Goal: Ask a question: Seek information or help from site administrators or community

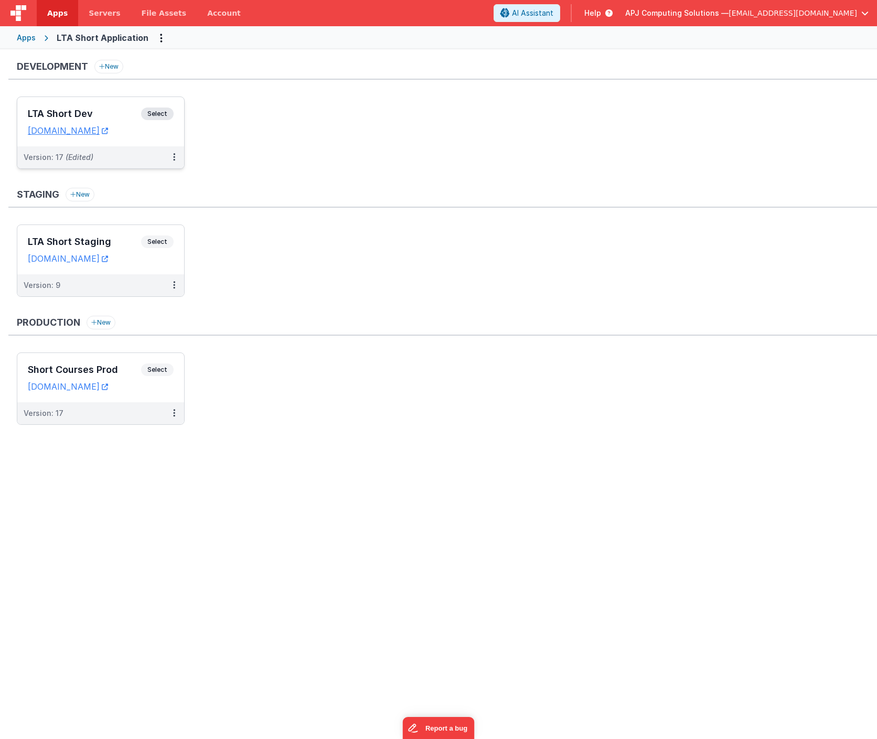
click at [158, 112] on span "Select" at bounding box center [157, 114] width 33 height 13
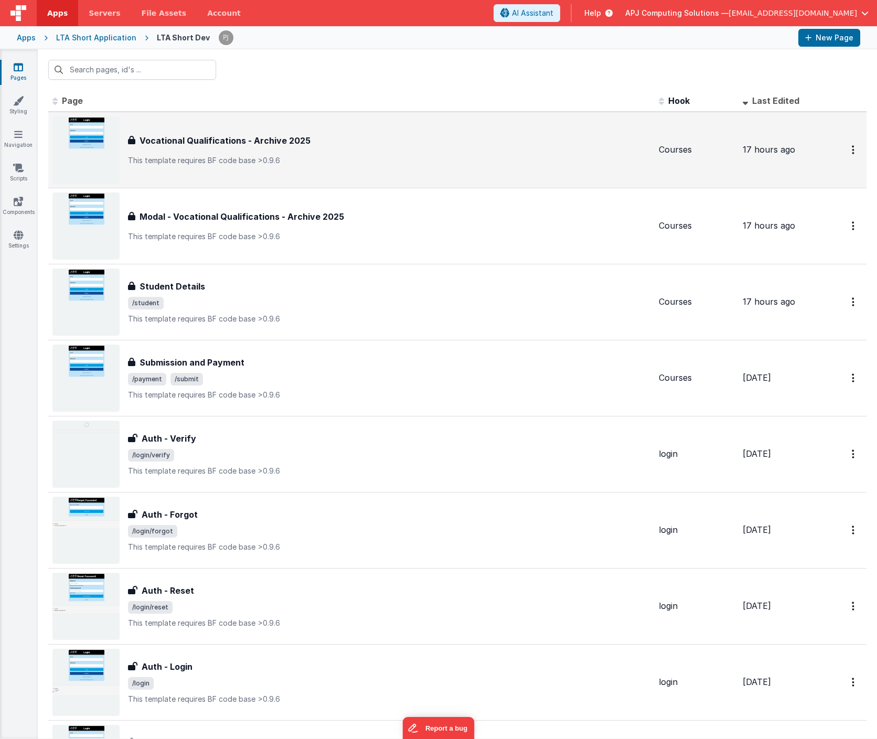
click at [92, 132] on img at bounding box center [85, 149] width 67 height 67
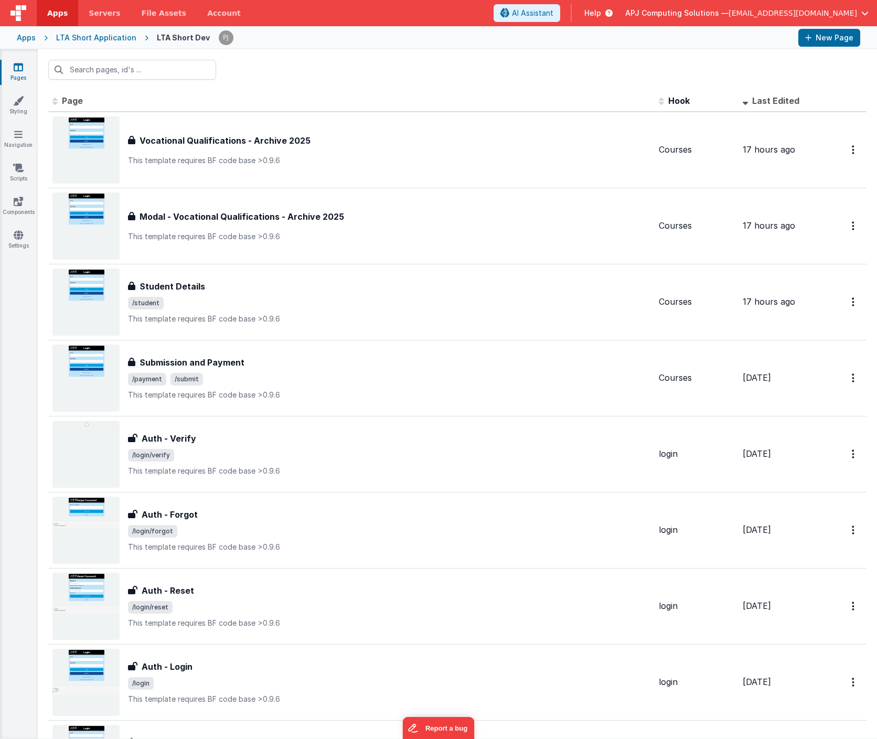
click at [768, 99] on span "Last Edited" at bounding box center [775, 100] width 47 height 10
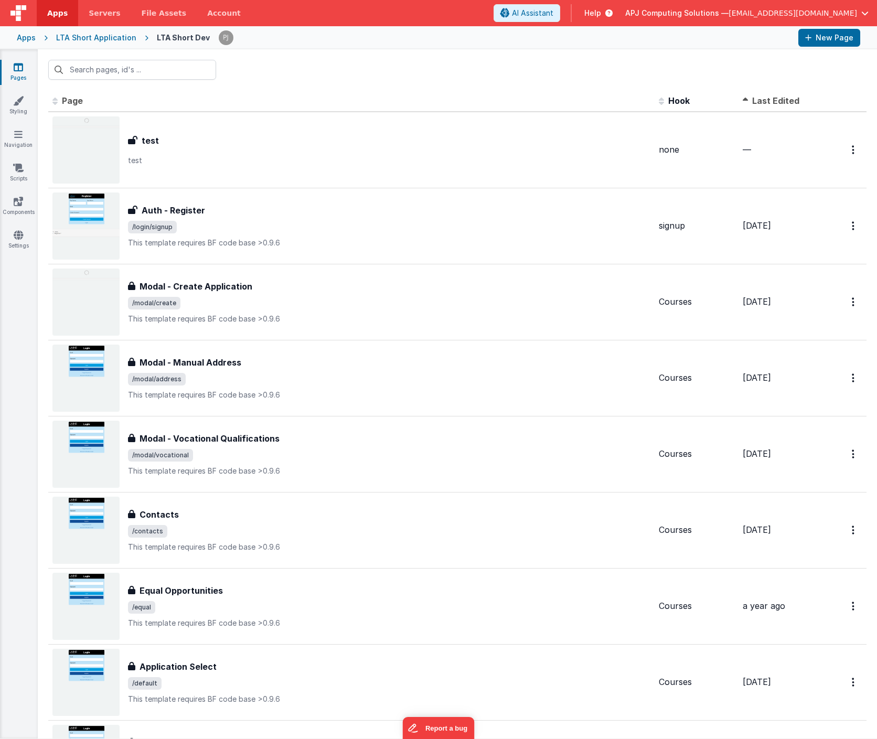
click at [768, 99] on span "Last Edited" at bounding box center [775, 100] width 47 height 10
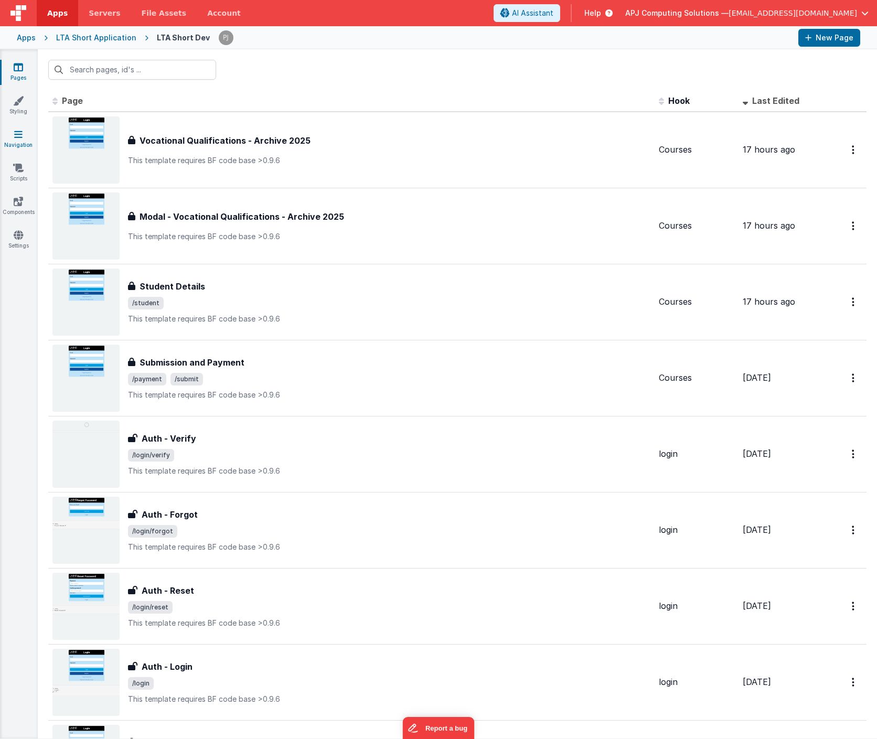
click at [20, 141] on link "Navigation" at bounding box center [18, 139] width 38 height 21
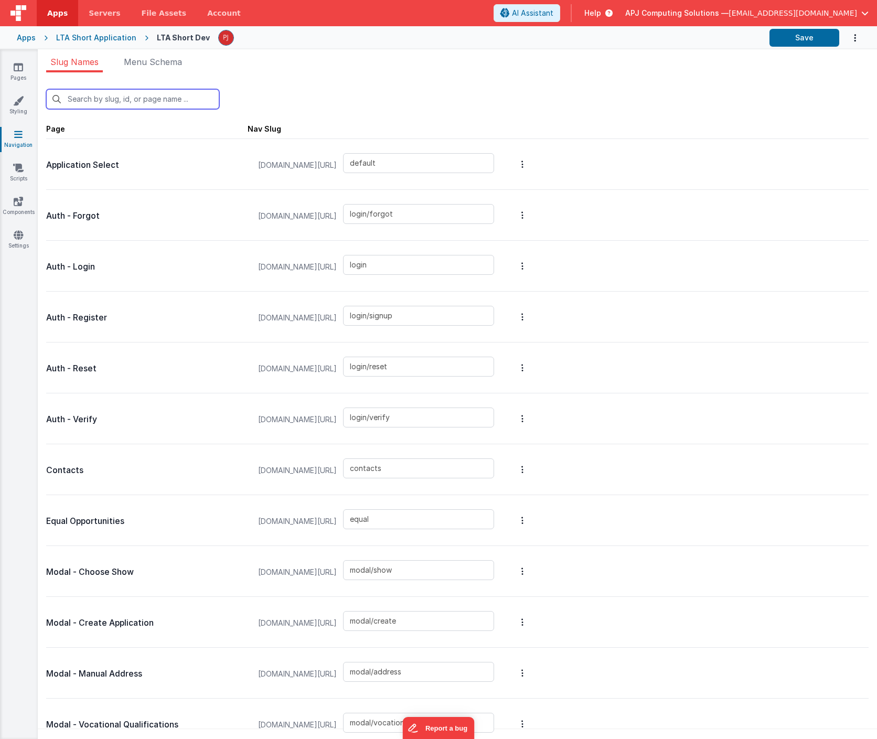
click at [114, 99] on input "text" at bounding box center [132, 99] width 173 height 20
type input "v"
type input "login/verify"
type input "modal/vocational"
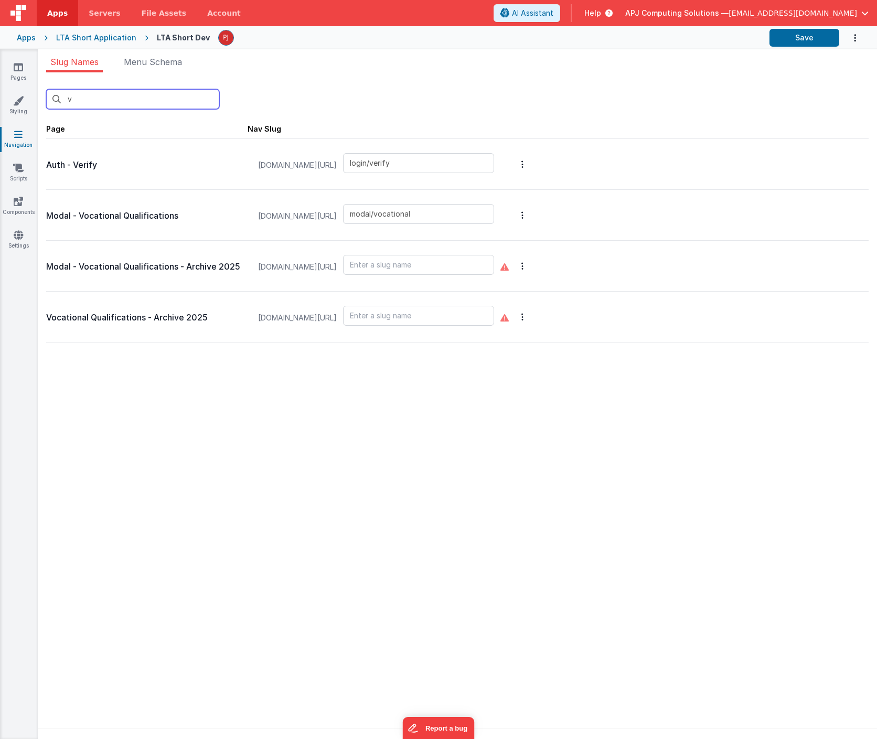
type input "vo"
type input "modal/vocational"
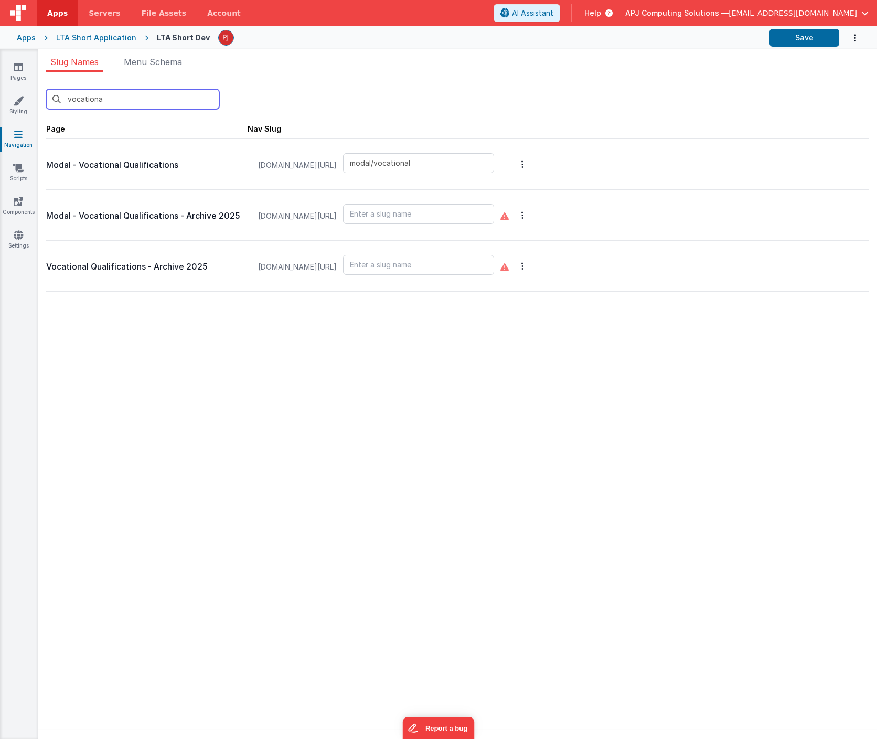
type input "vocational"
click at [81, 104] on input "vocational" at bounding box center [132, 99] width 173 height 20
type input "default"
type input "login/forgot"
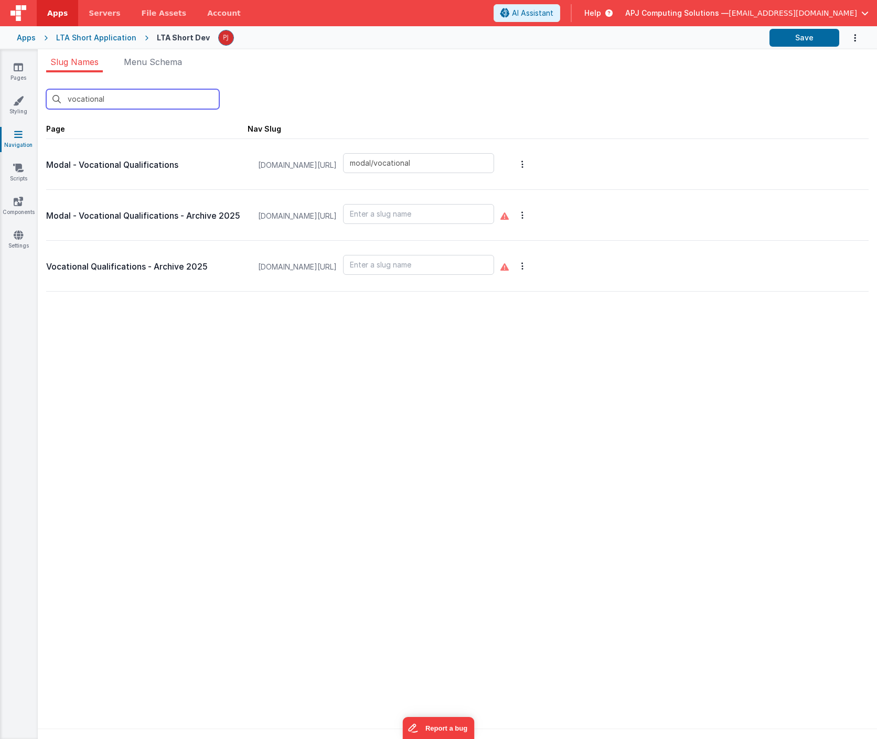
type input "login"
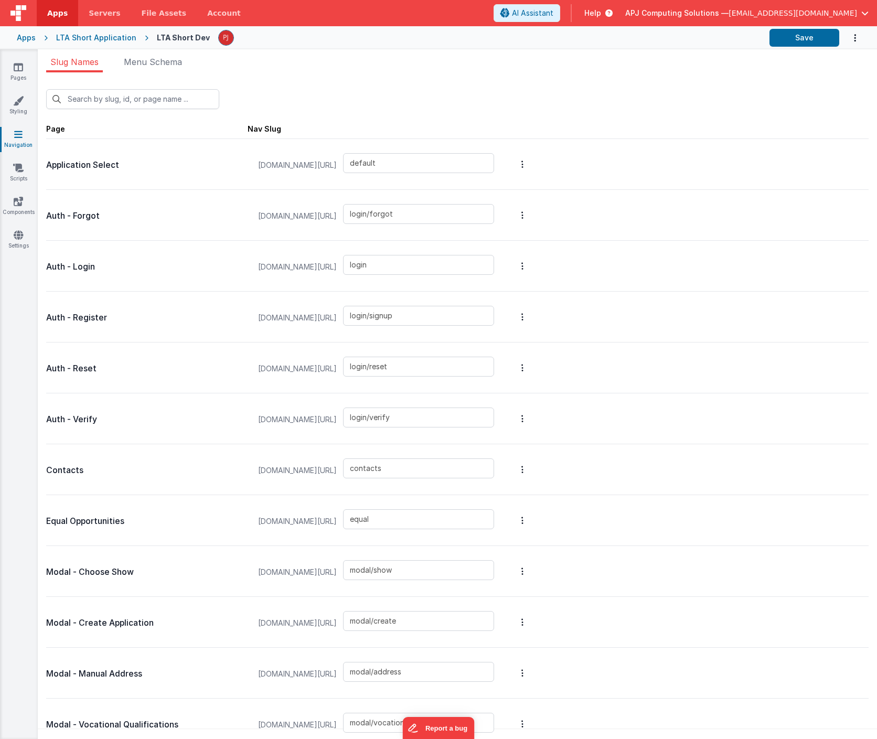
click at [393, 69] on ul "Slug Names Menu Schema" at bounding box center [457, 64] width 839 height 17
click at [17, 70] on icon at bounding box center [18, 67] width 9 height 10
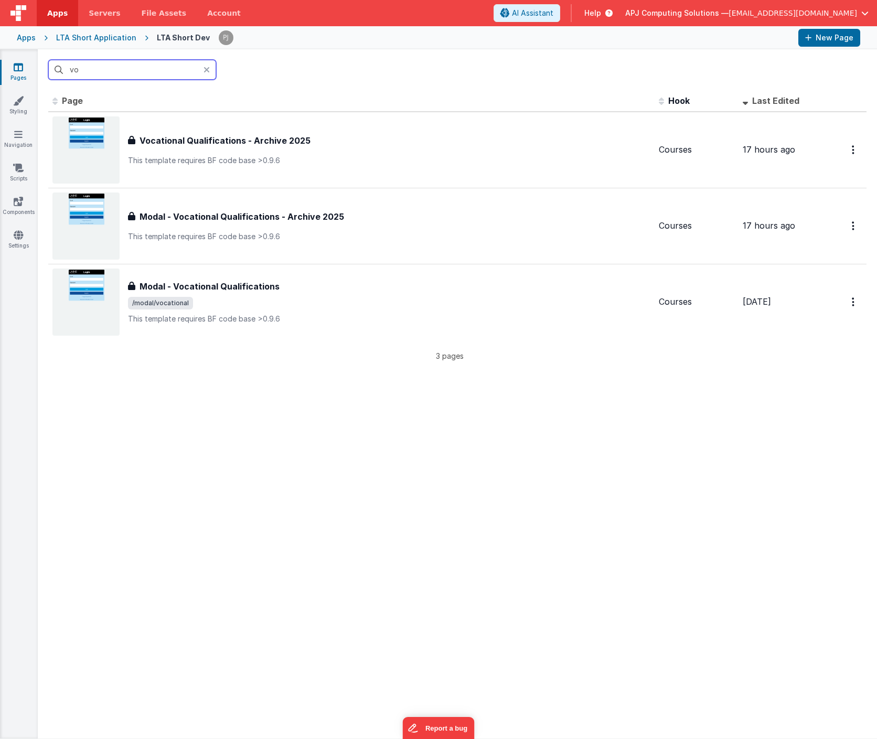
type input "v"
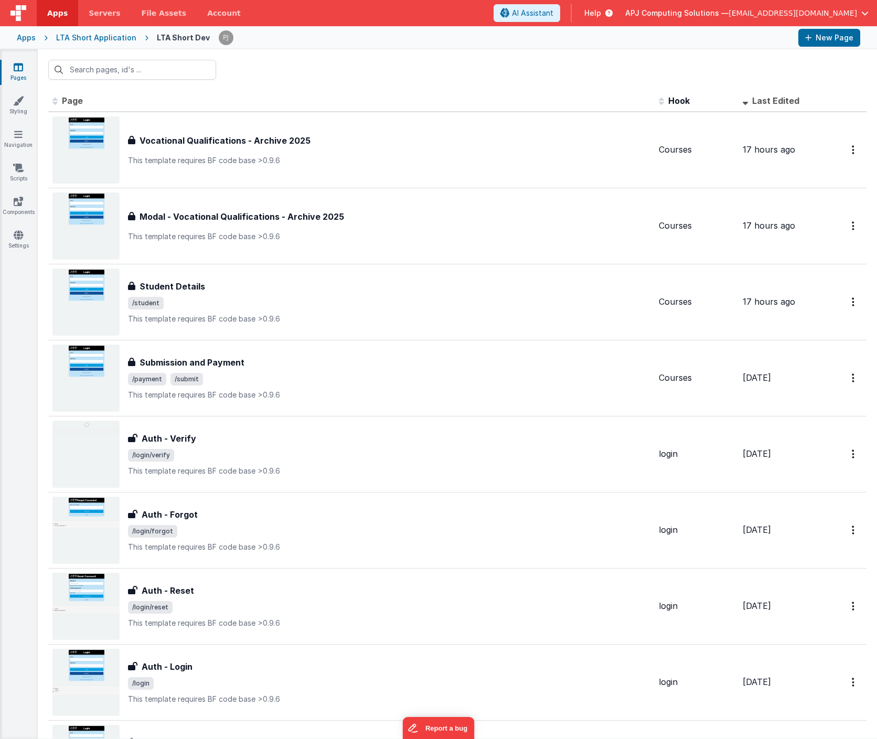
click at [424, 55] on div at bounding box center [457, 69] width 839 height 41
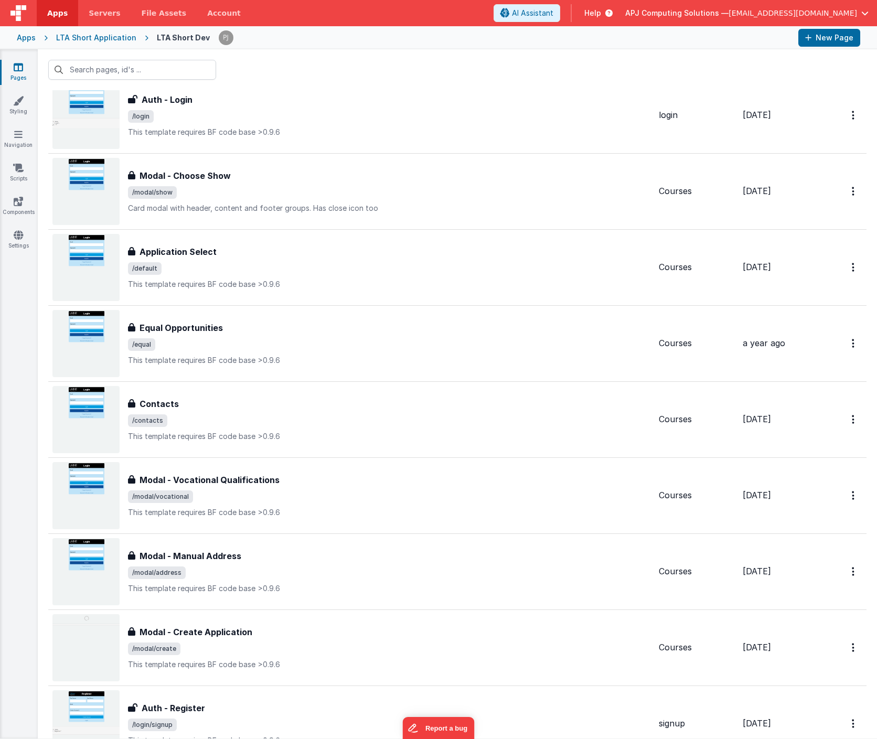
scroll to position [569, 0]
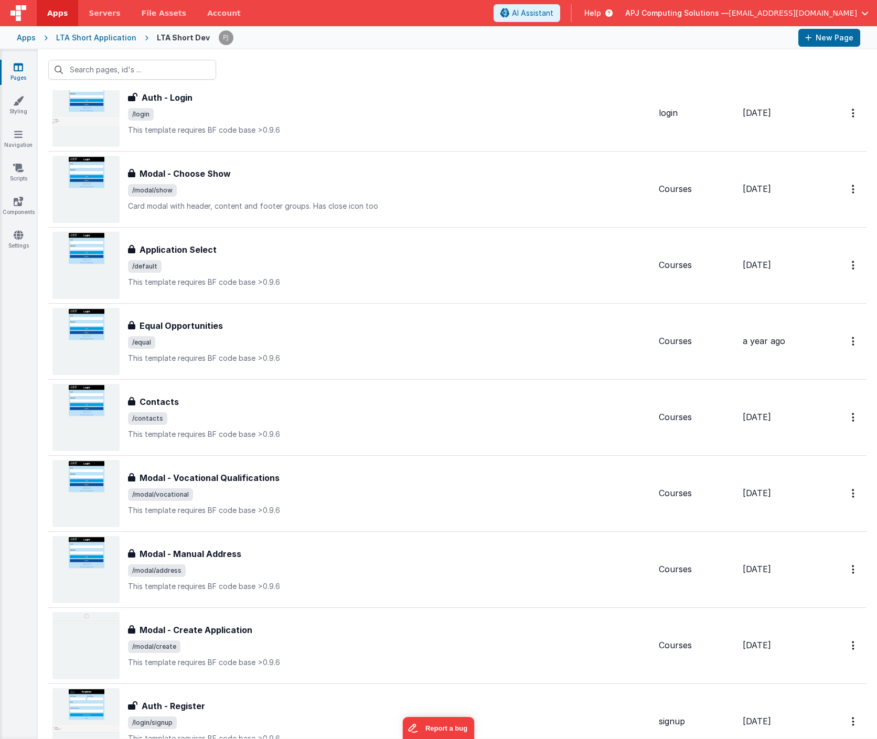
click at [435, 72] on div at bounding box center [457, 69] width 839 height 41
click at [151, 66] on input "text" at bounding box center [132, 70] width 168 height 20
click at [113, 61] on input "text" at bounding box center [132, 70] width 168 height 20
click at [89, 70] on input "text" at bounding box center [132, 70] width 168 height 20
paste input "FR_A7ACCC0B-004D-1542-B4AF-59B84C2318D0"
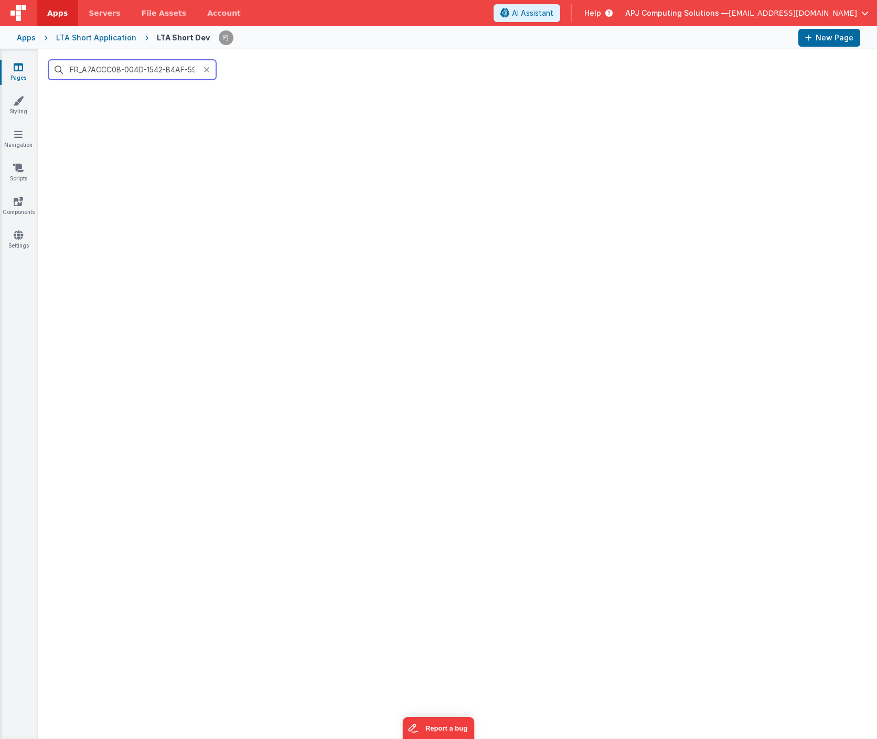
scroll to position [0, 0]
type input "F"
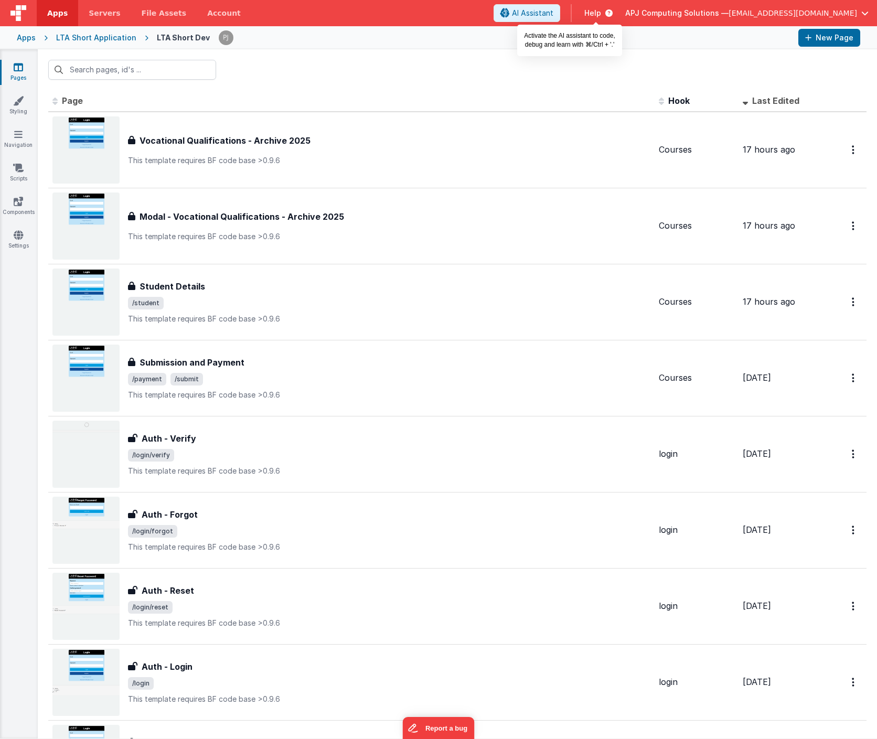
click at [553, 11] on span "AI Assistant" at bounding box center [532, 13] width 41 height 10
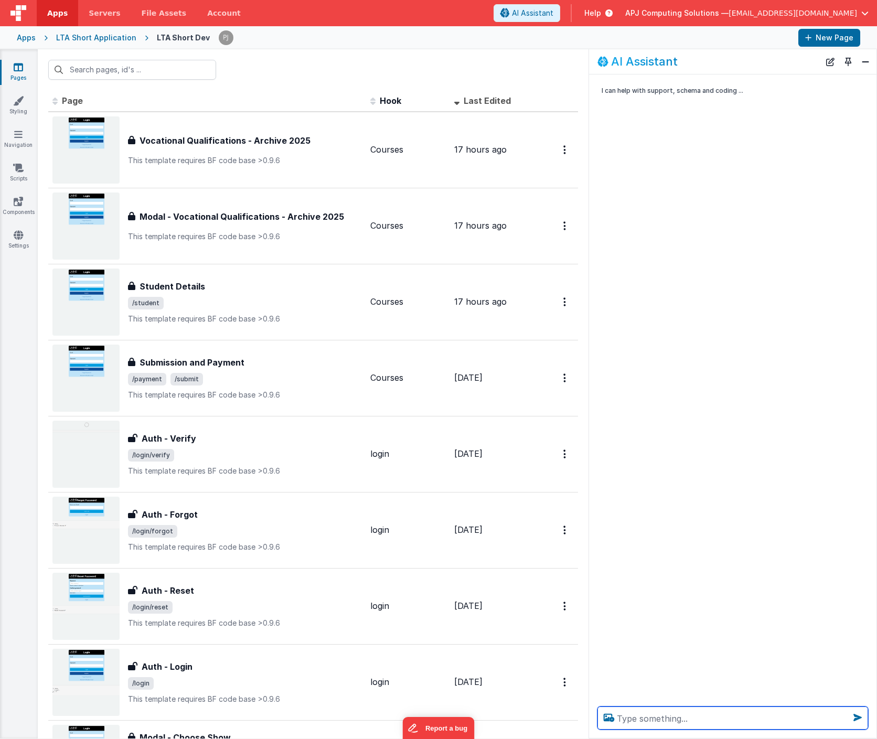
click at [639, 720] on textarea at bounding box center [732, 717] width 271 height 23
type textarea "I have a page with no name so it dos not appear in the list how do I give it a …"
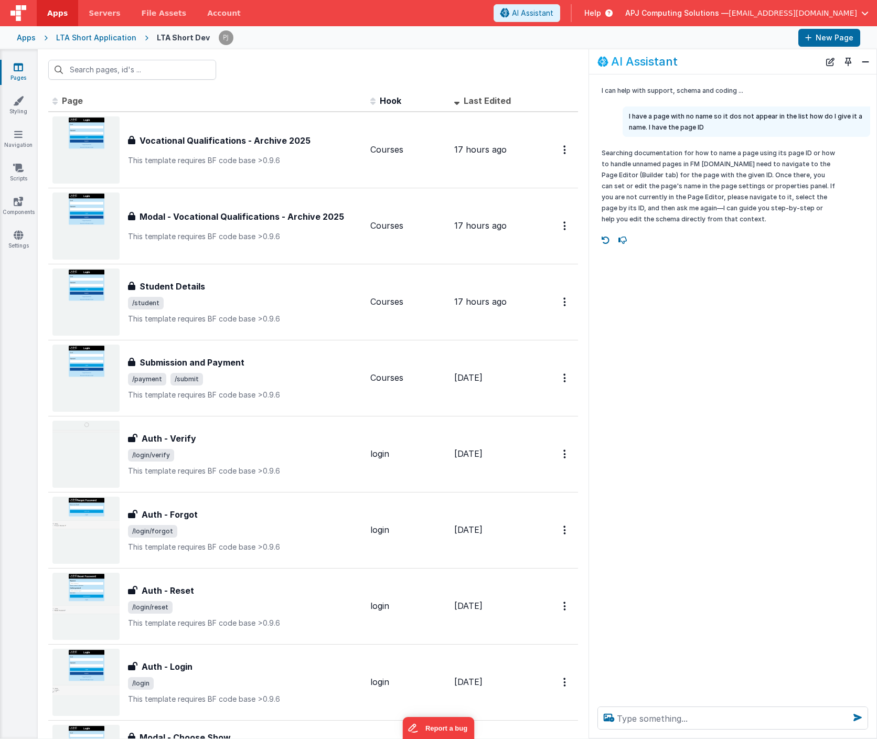
click at [728, 188] on p "Searching documentation for how to name a page using its page ID or how to hand…" at bounding box center [719, 185] width 235 height 77
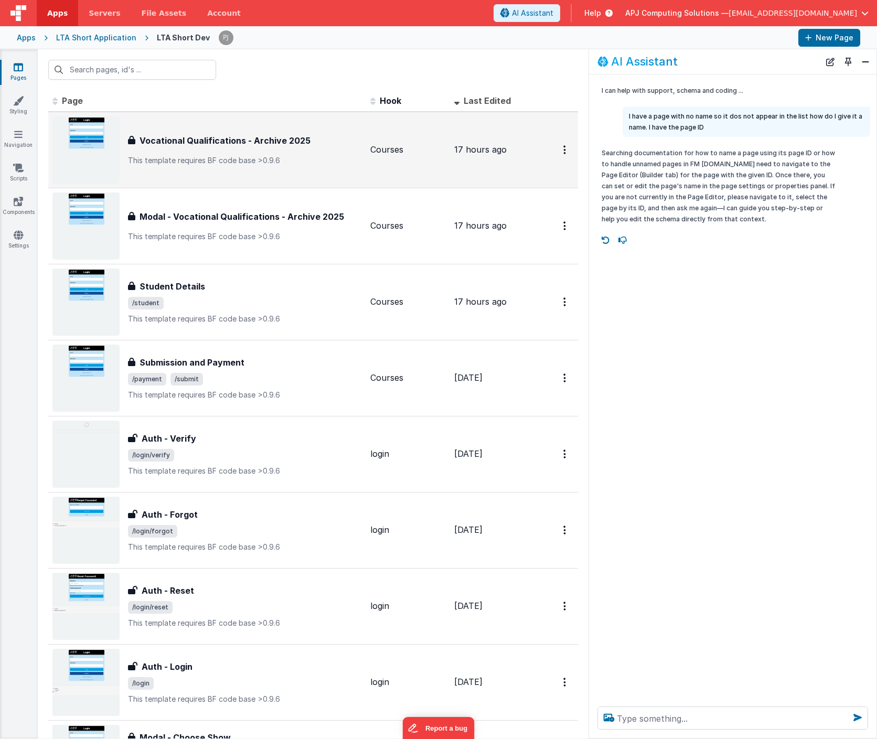
click at [183, 140] on h3 "Vocational Qualifications - Archive 2025" at bounding box center [225, 140] width 171 height 13
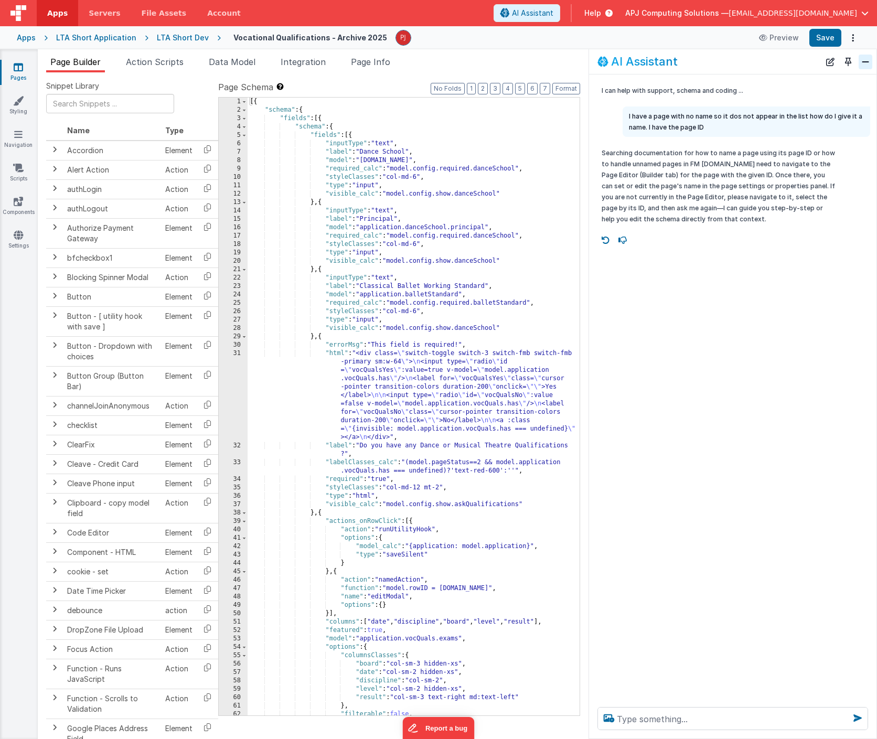
click at [866, 61] on button "Close" at bounding box center [866, 62] width 14 height 15
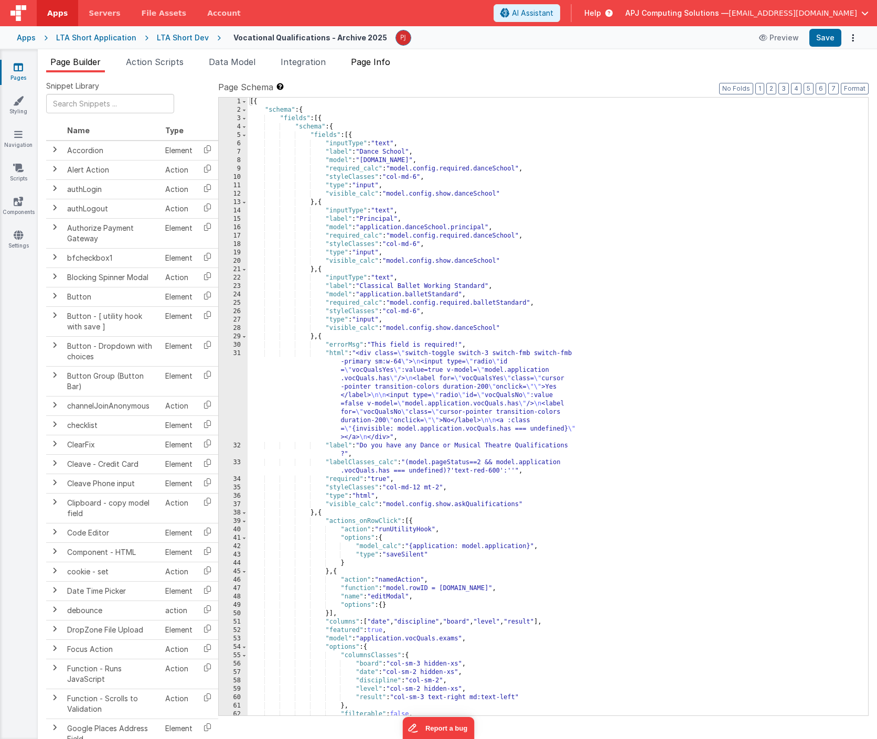
click at [379, 60] on span "Page Info" at bounding box center [370, 62] width 39 height 10
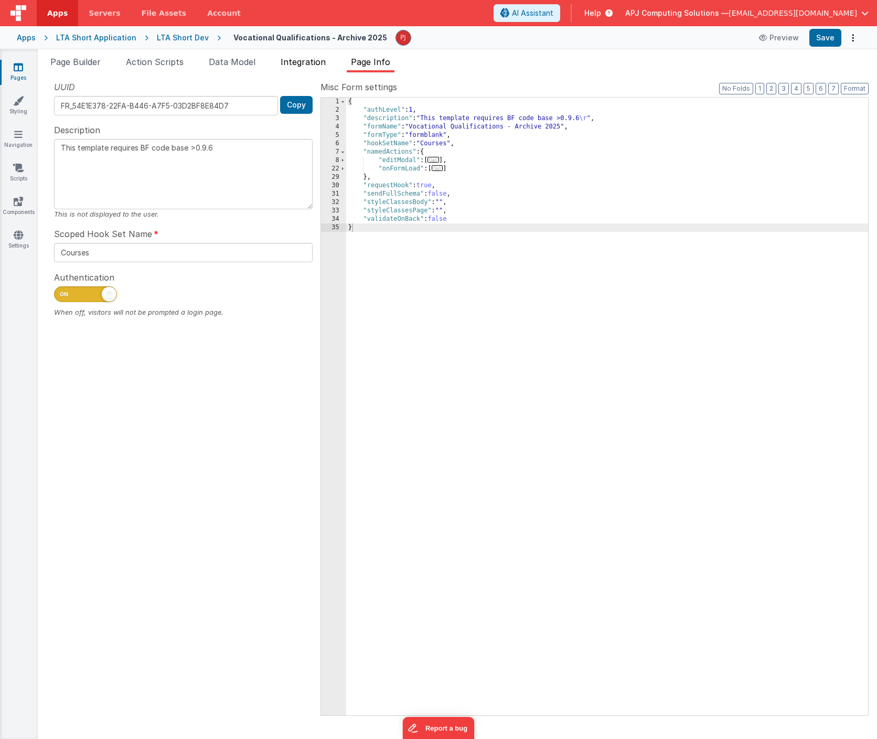
click at [305, 57] on span "Integration" at bounding box center [303, 62] width 45 height 10
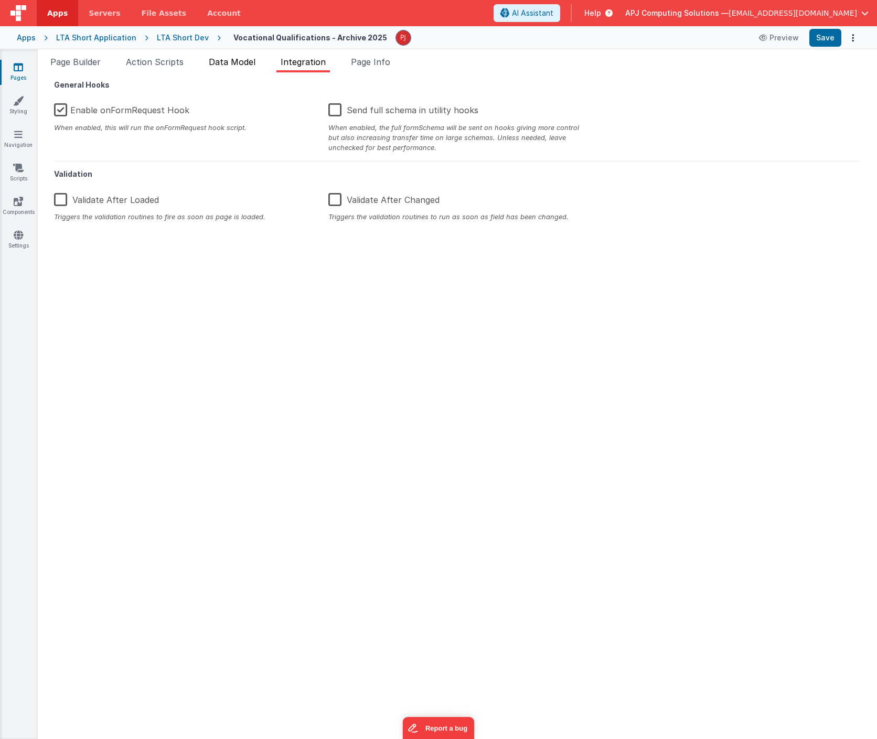
click at [230, 61] on span "Data Model" at bounding box center [232, 62] width 47 height 10
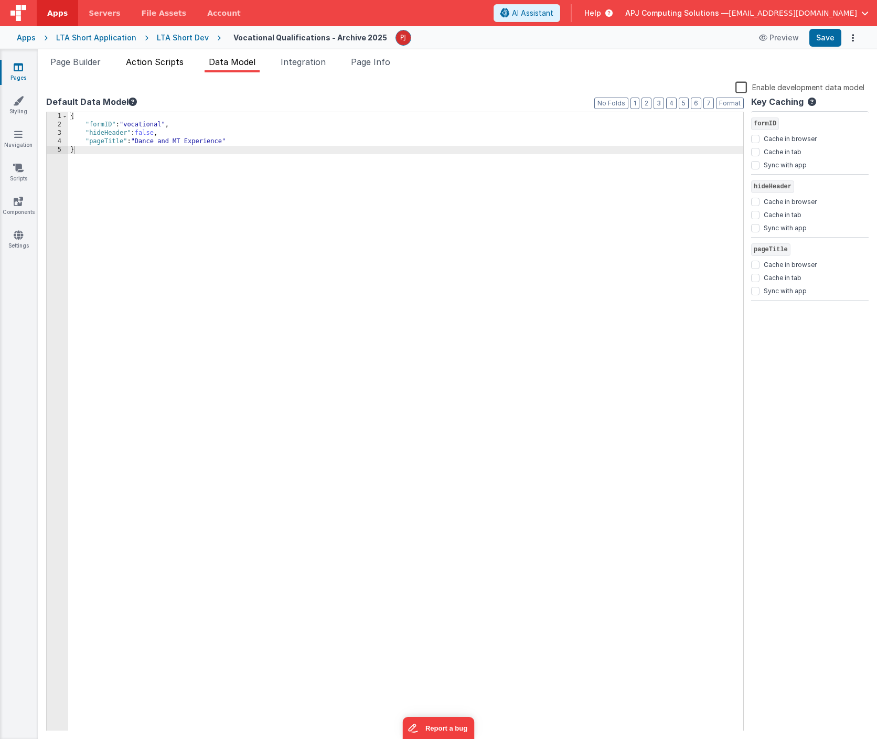
click at [158, 60] on span "Action Scripts" at bounding box center [155, 62] width 58 height 10
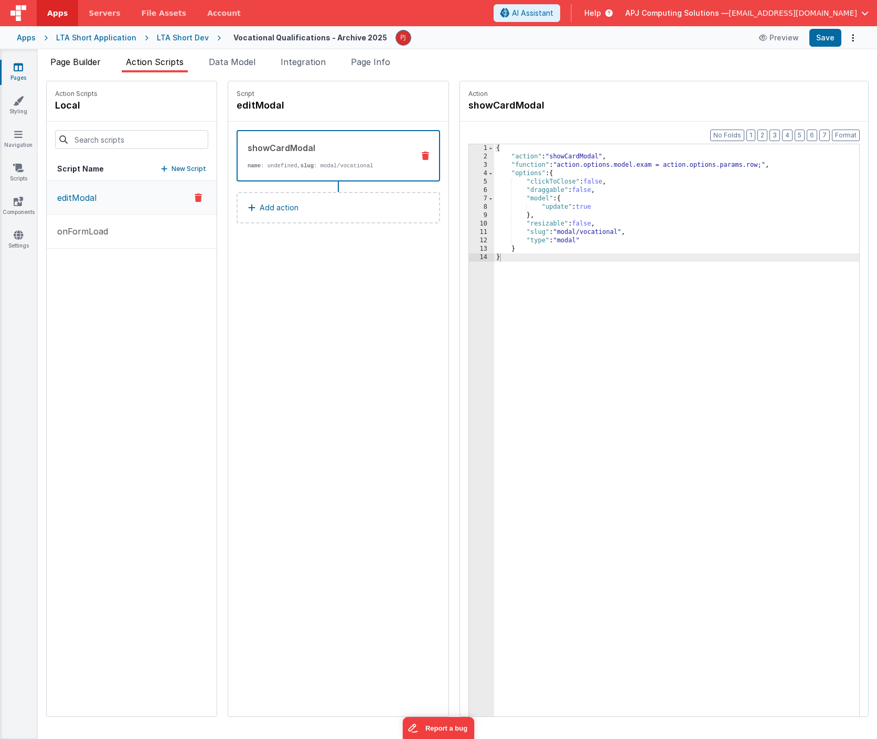
click at [68, 59] on span "Page Builder" at bounding box center [75, 62] width 50 height 10
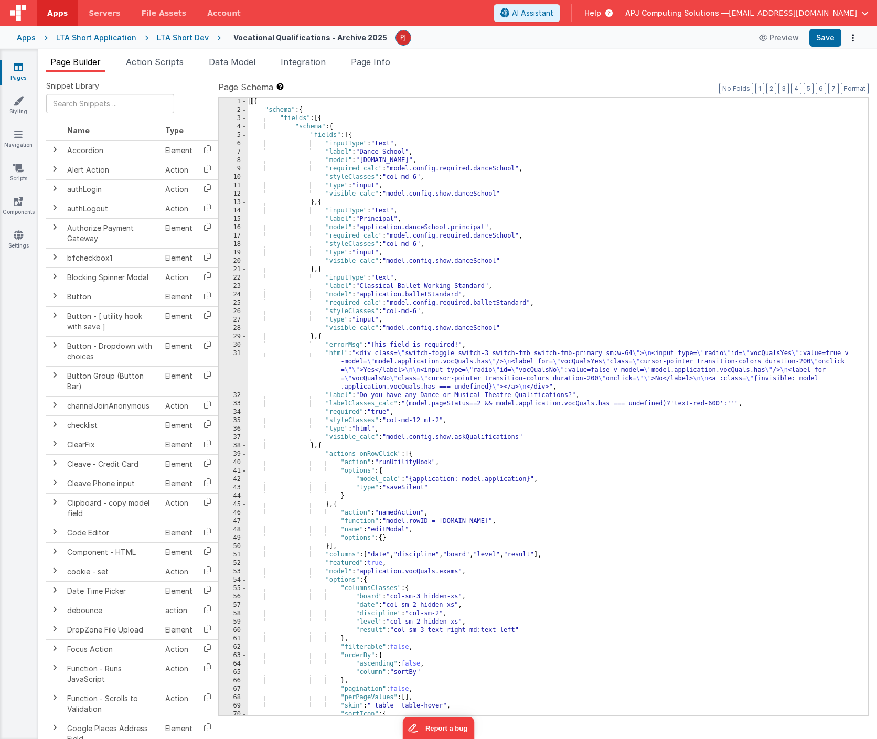
click at [547, 55] on div "Page Builder Action Scripts Data Model Integration Page Info Snippet Library Na…" at bounding box center [457, 394] width 839 height 690
click at [305, 41] on h4 "Vocational Qualifications - Archive 2025" at bounding box center [310, 38] width 154 height 8
click at [330, 35] on h4 "Vocational Qualifications - Archive 2025" at bounding box center [310, 38] width 154 height 8
click at [348, 36] on h4 "Vocational Qualifications - Archive 2025" at bounding box center [310, 38] width 154 height 8
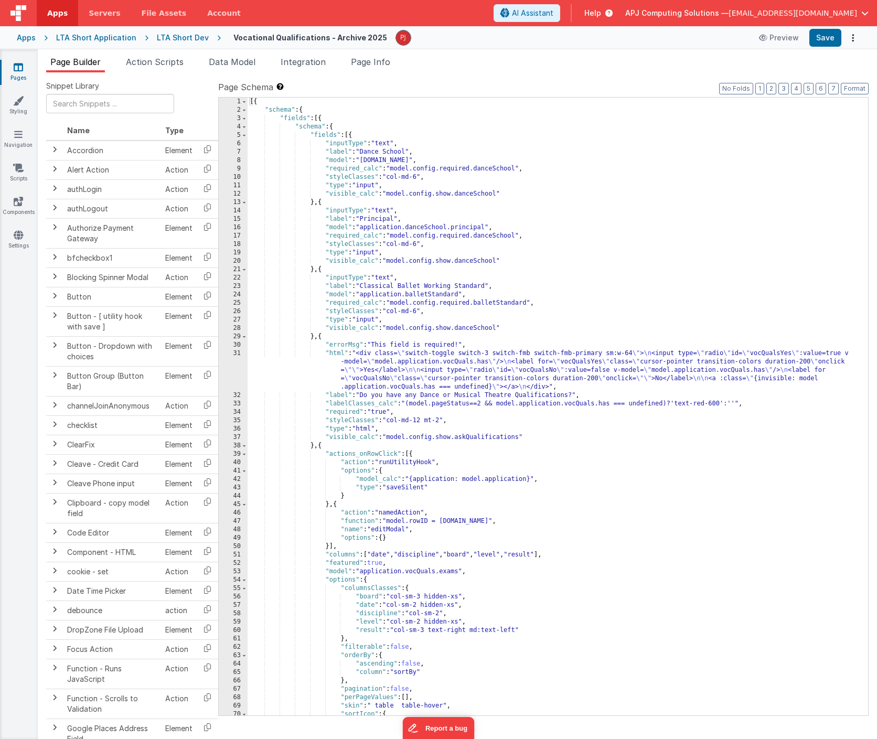
click at [445, 241] on div "[{ "schema" : { "fields" : [{ "schema" : { "fields" : [{ "inputType" : "text" ,…" at bounding box center [558, 415] width 620 height 635
click at [305, 39] on h4 "Vocational Qualifications - Archive 2025" at bounding box center [310, 38] width 154 height 8
click at [289, 160] on div "[{ "schema" : { "fields" : [{ "schema" : { "fields" : [{ "inputType" : "text" ,…" at bounding box center [558, 415] width 620 height 635
click at [335, 40] on h4 "Vocational Qualifications - Archive 2025" at bounding box center [310, 38] width 154 height 8
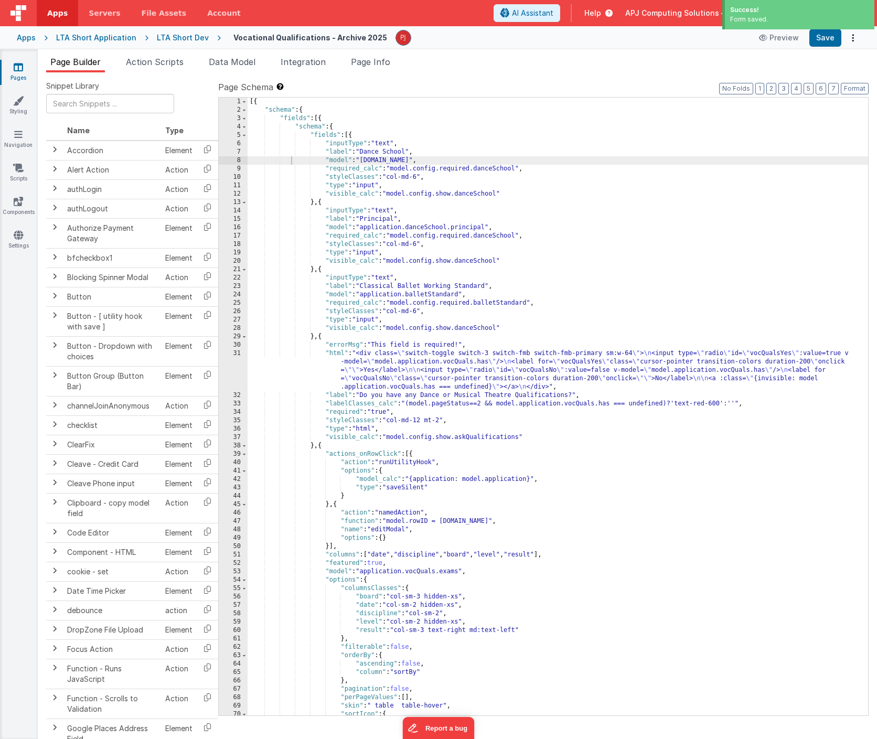
click at [325, 37] on h4 "Vocational Qualifications - Archive 2025" at bounding box center [310, 38] width 154 height 8
click at [272, 37] on h4 "Vocational Qualifications - Archive 2025" at bounding box center [310, 38] width 154 height 8
click at [262, 35] on h4 "Vocational Qualifications - Archive 2025" at bounding box center [310, 38] width 154 height 8
click at [268, 38] on h4 "Vocational Qualifications - Archive 2025" at bounding box center [310, 38] width 154 height 8
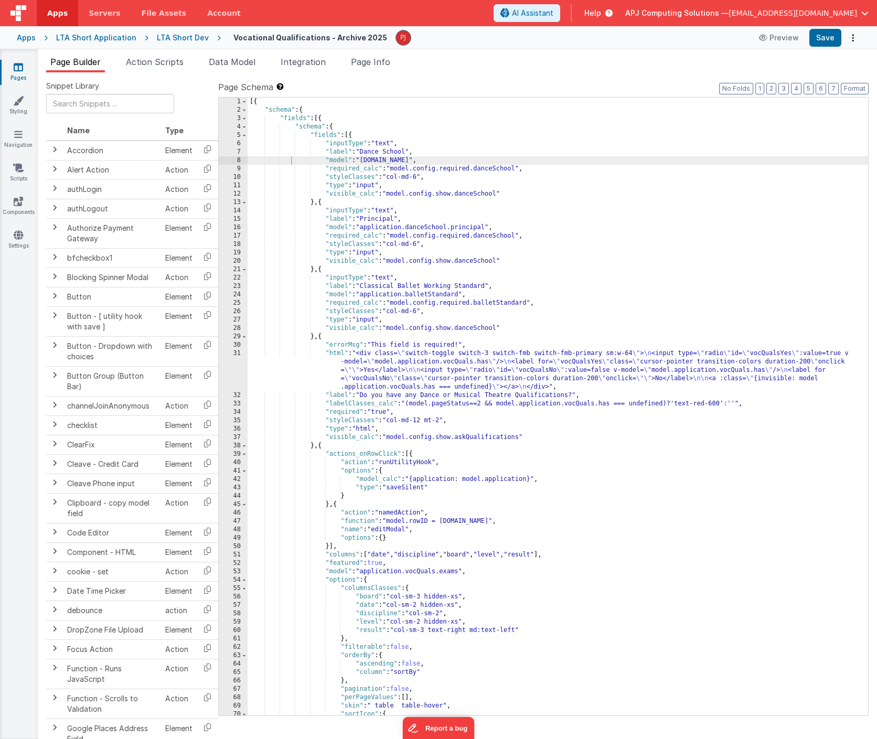
click at [315, 35] on h4 "Vocational Qualifications - Archive 2025" at bounding box center [310, 38] width 154 height 8
click at [278, 36] on h4 "Vocational Qualifications - Archive 2025" at bounding box center [310, 38] width 154 height 8
click at [278, 36] on input "Vocational Qualifications - Archive 2025" at bounding box center [285, 38] width 117 height 16
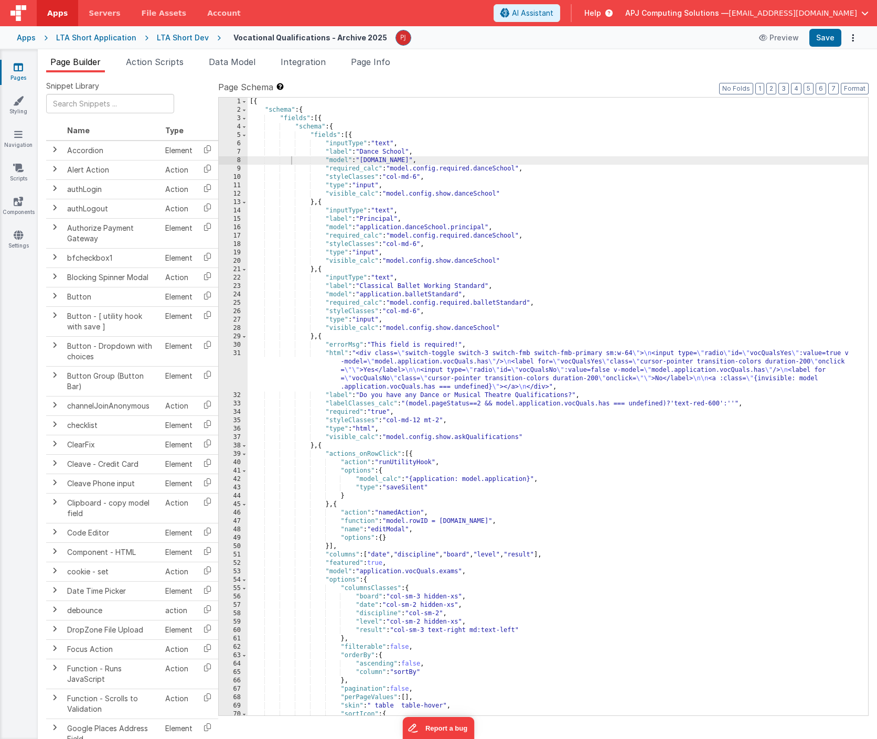
click at [524, 82] on label "Page Schema Shortcuts: Find: command-f Fold: command-option-L Unfold: command-o…" at bounding box center [543, 87] width 650 height 13
click at [180, 34] on div "LTA Short Dev" at bounding box center [183, 38] width 52 height 10
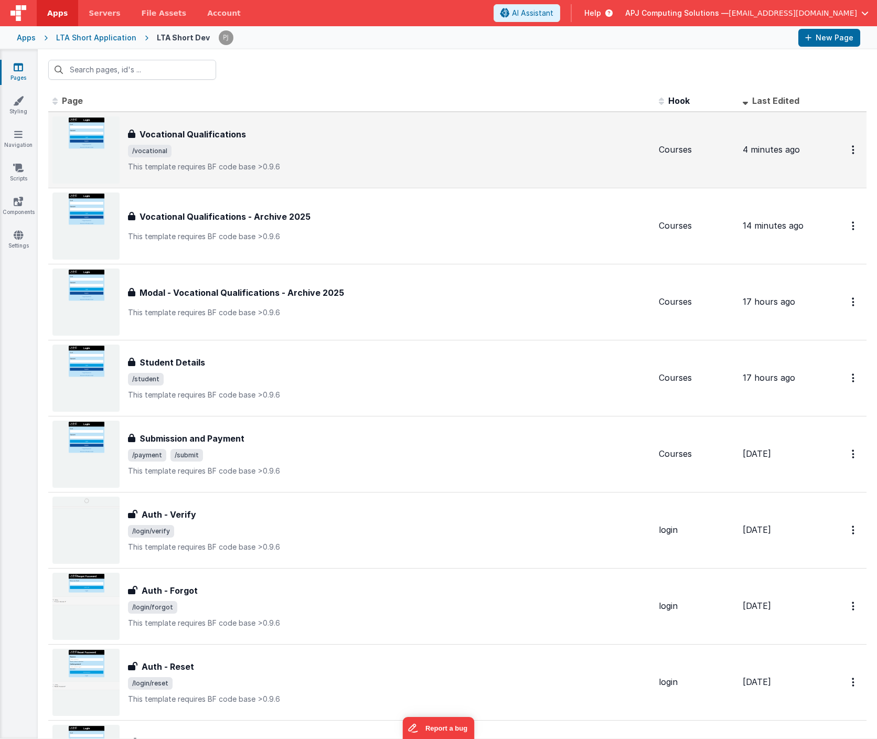
click at [170, 132] on h3 "Vocational Qualifications" at bounding box center [193, 134] width 106 height 13
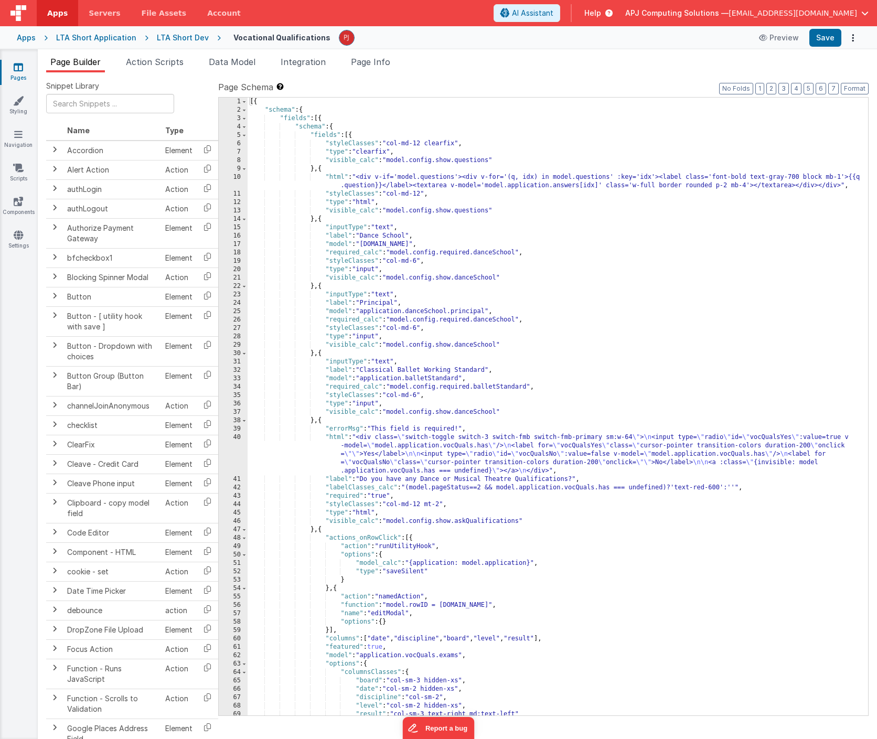
click at [444, 63] on ul "Page Builder Action Scripts Data Model Integration Page Info" at bounding box center [457, 64] width 839 height 17
click at [528, 78] on div "Snippet Library Name Type Accordion Element Alert Action Action authLogin Actio…" at bounding box center [457, 413] width 839 height 683
click at [488, 119] on div "[{ "schema" : { "fields" : [{ "schema" : { "fields" : [{ "styleClasses" : "col-…" at bounding box center [558, 415] width 620 height 635
click at [96, 101] on input "text" at bounding box center [110, 103] width 128 height 19
click at [119, 162] on td "Alert Action" at bounding box center [112, 169] width 98 height 19
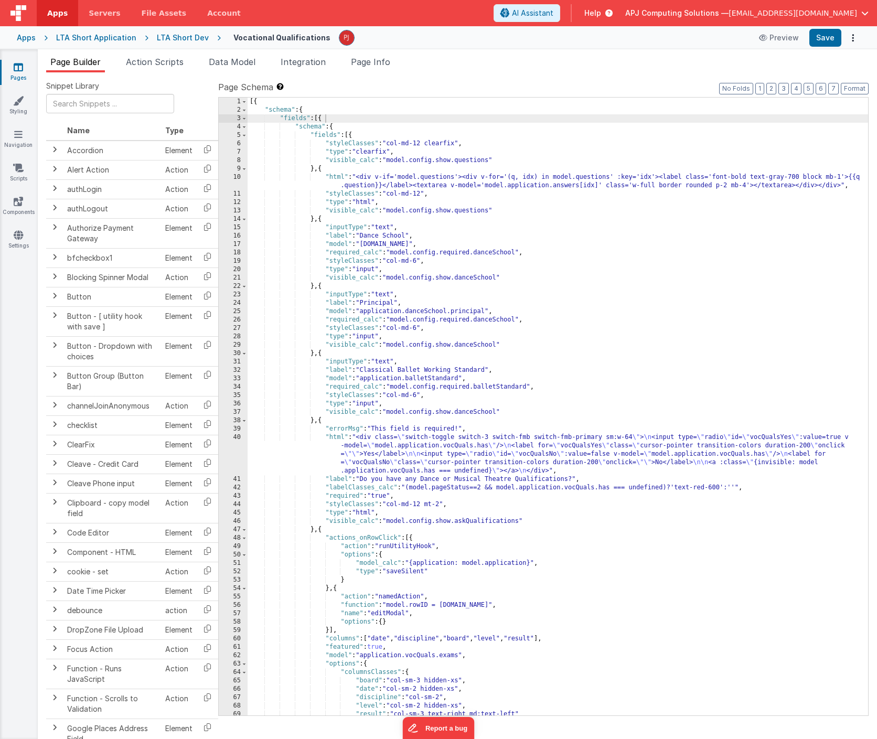
click at [179, 38] on div "LTA Short Dev" at bounding box center [183, 38] width 52 height 10
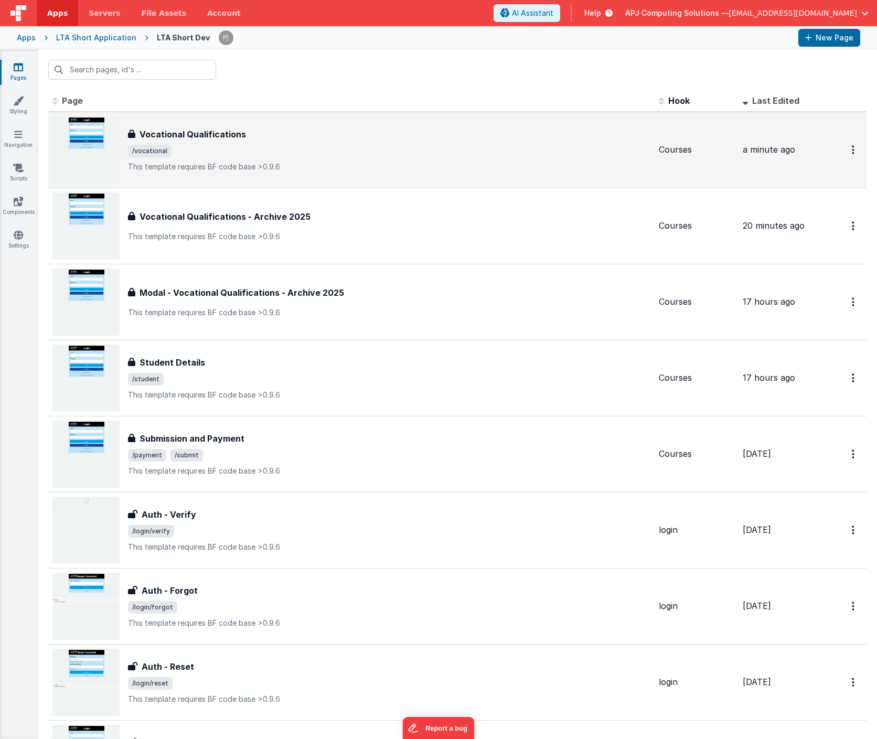
click at [175, 131] on h3 "Vocational Qualifications" at bounding box center [193, 134] width 106 height 13
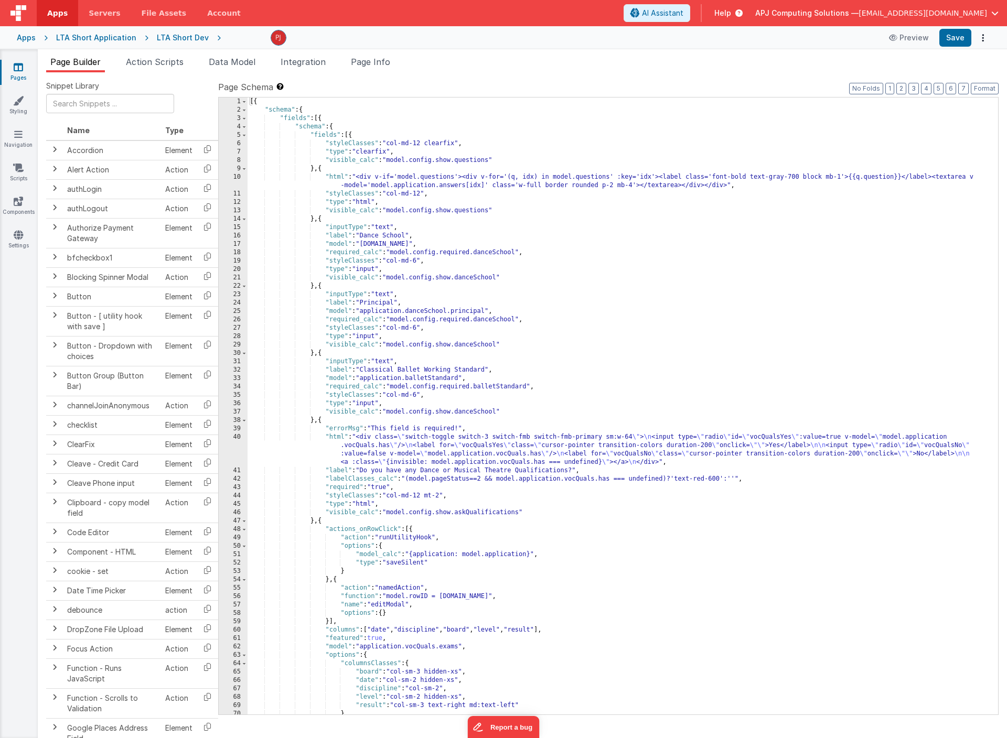
click at [409, 84] on label "Page Schema Shortcuts: Find: command-f Fold: command-option-L Unfold: command-o…" at bounding box center [608, 87] width 780 height 13
click at [628, 71] on ul "Page Builder Action Scripts Data Model Integration Page Info" at bounding box center [522, 64] width 969 height 17
click at [376, 60] on span "Page Info" at bounding box center [370, 62] width 39 height 10
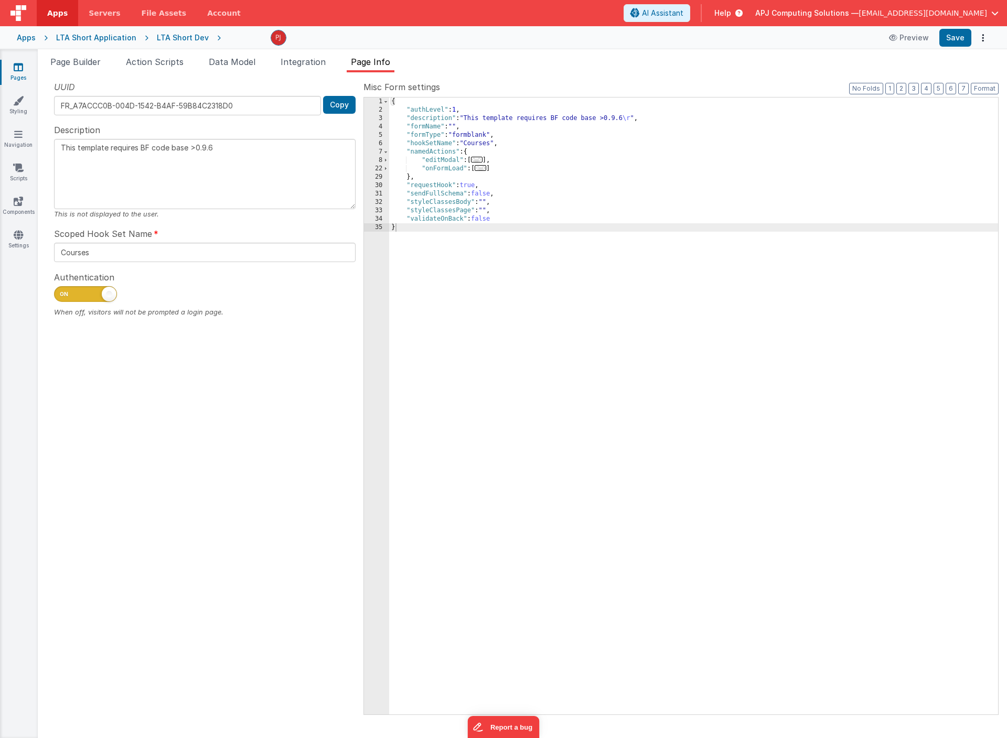
click at [246, 36] on div "Preview Save" at bounding box center [605, 38] width 769 height 18
click at [342, 62] on ul "Page Builder Action Scripts Data Model Integration Page Info" at bounding box center [522, 64] width 969 height 17
click at [467, 60] on ul "Page Builder Action Scripts Data Model Integration Page Info" at bounding box center [522, 64] width 969 height 17
click at [503, 339] on div "{ "authLevel" : 1 , "description" : "This template requires BF code base >0.9.6…" at bounding box center [693, 415] width 609 height 634
click at [275, 76] on div "Snippet Library Name Type Accordion Element Alert Action Action authLogin Actio…" at bounding box center [522, 405] width 969 height 666
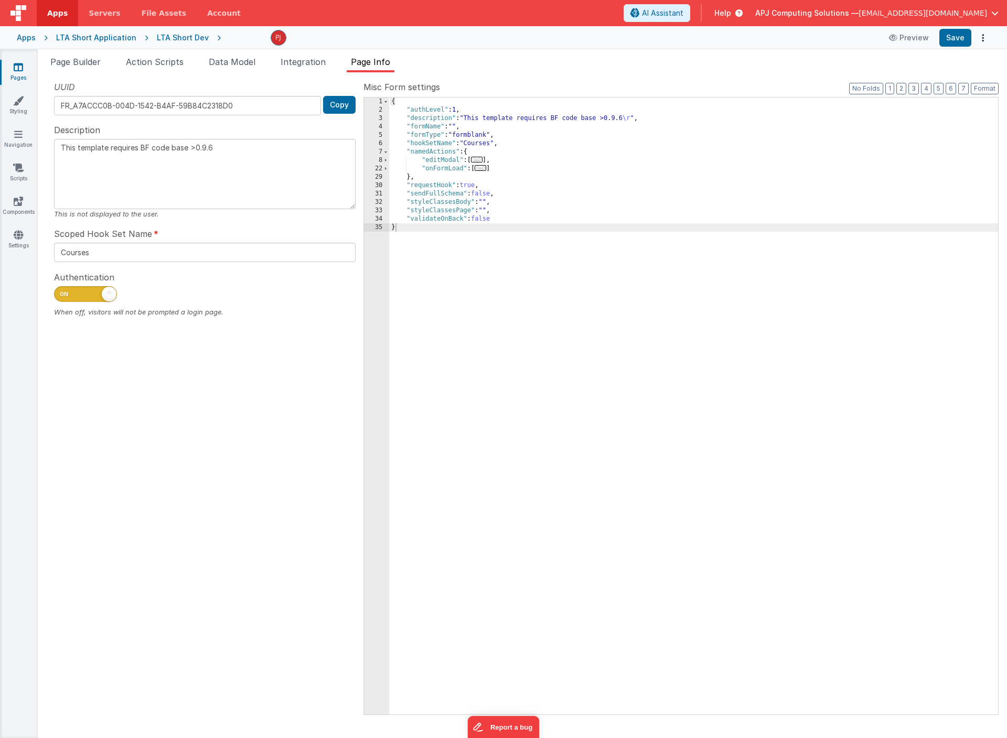
click at [249, 36] on div "Preview Save" at bounding box center [605, 38] width 769 height 18
click at [227, 38] on div "Preview Save" at bounding box center [605, 38] width 769 height 18
click at [209, 37] on icon at bounding box center [215, 38] width 12 height 10
click at [221, 34] on div "Preview Save" at bounding box center [605, 38] width 769 height 18
click at [986, 37] on button "Options" at bounding box center [982, 37] width 15 height 15
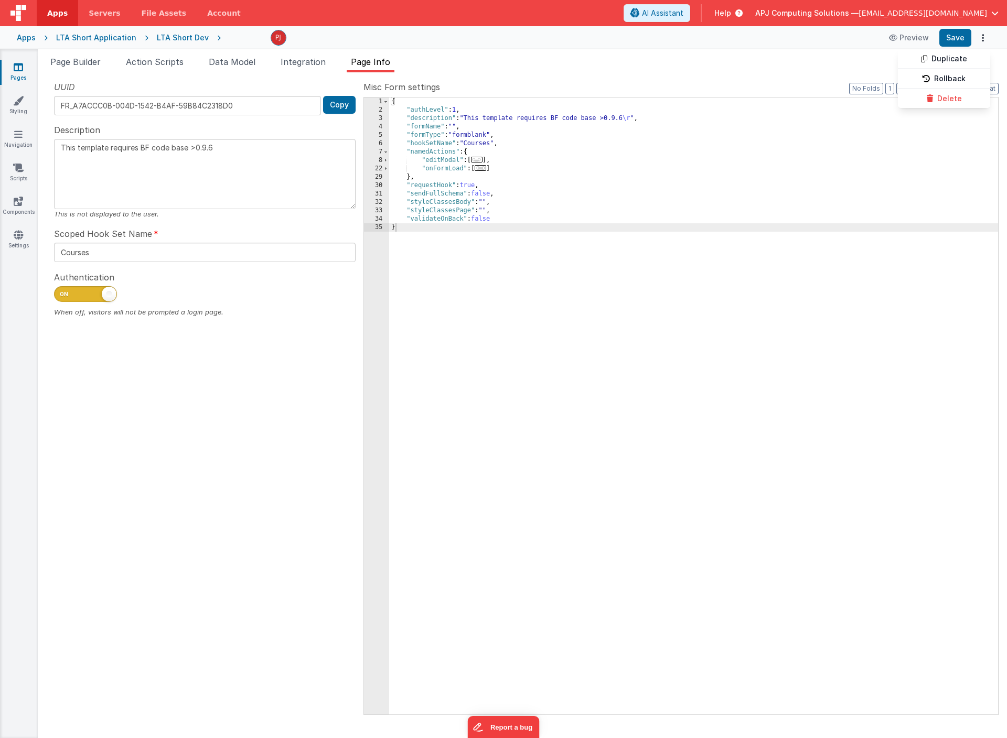
click at [83, 65] on button at bounding box center [503, 369] width 1007 height 738
click at [83, 65] on span "Page Builder" at bounding box center [75, 62] width 50 height 10
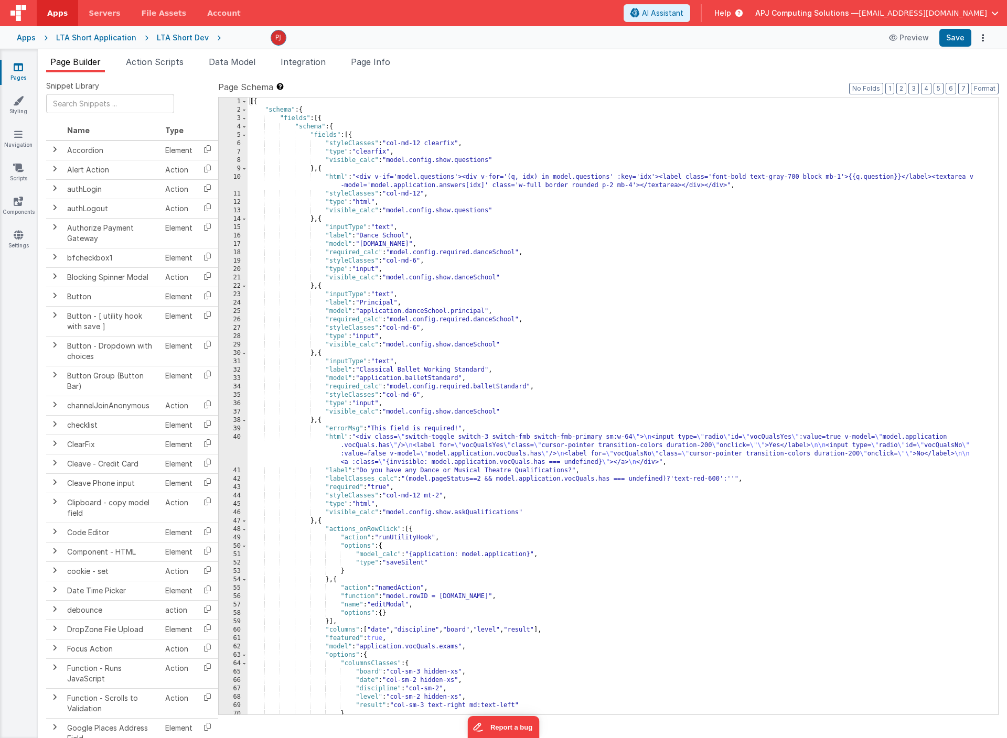
click at [434, 191] on div "[{ "schema" : { "fields" : [{ "schema" : { "fields" : [{ "styleClasses" : "col-…" at bounding box center [623, 415] width 750 height 634
click at [659, 321] on div "[{ "schema" : { "fields" : [{ "schema" : { "fields" : [{ "styleClasses" : "col-…" at bounding box center [623, 415] width 750 height 634
click at [376, 63] on span "Page Info" at bounding box center [370, 62] width 39 height 10
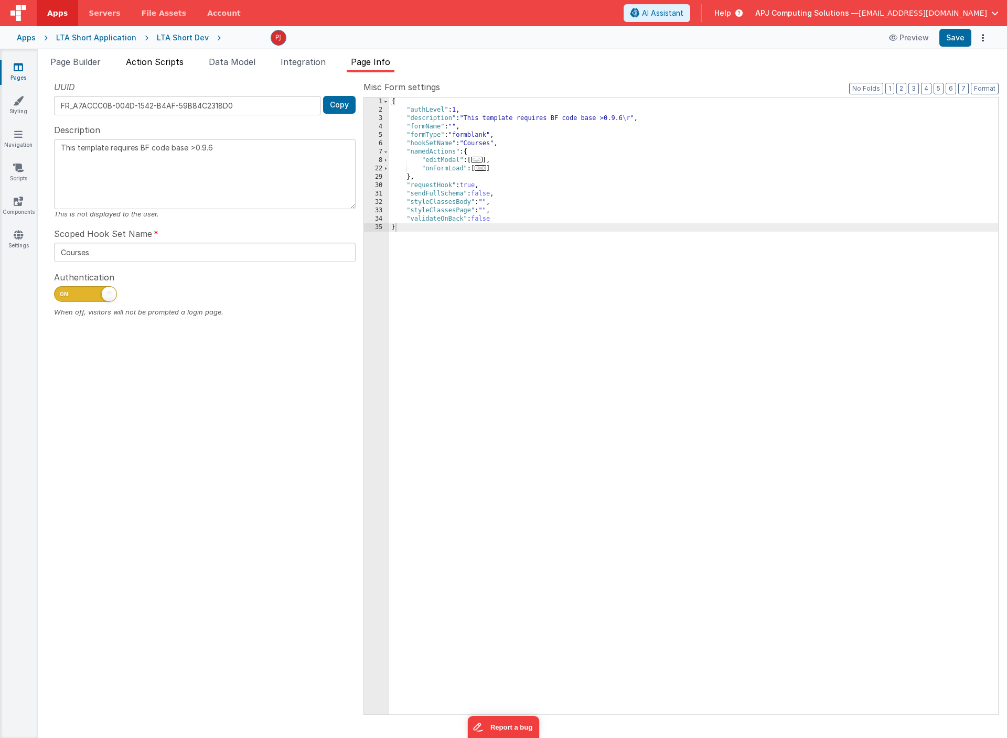
click at [158, 61] on span "Action Scripts" at bounding box center [155, 62] width 58 height 10
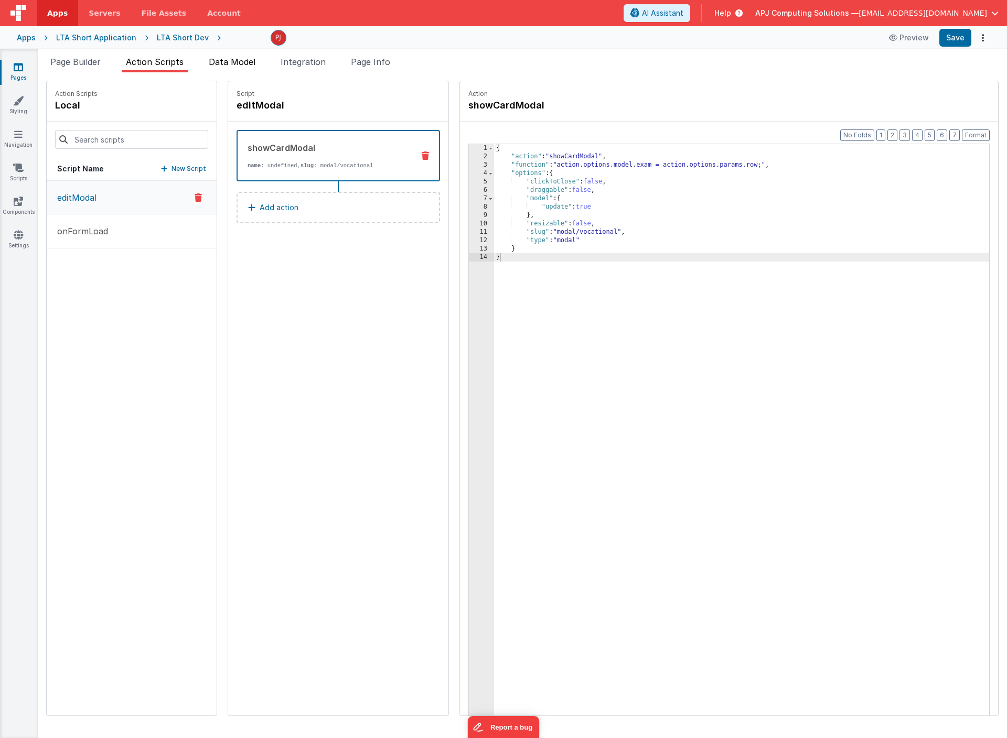
click at [226, 64] on span "Data Model" at bounding box center [232, 62] width 47 height 10
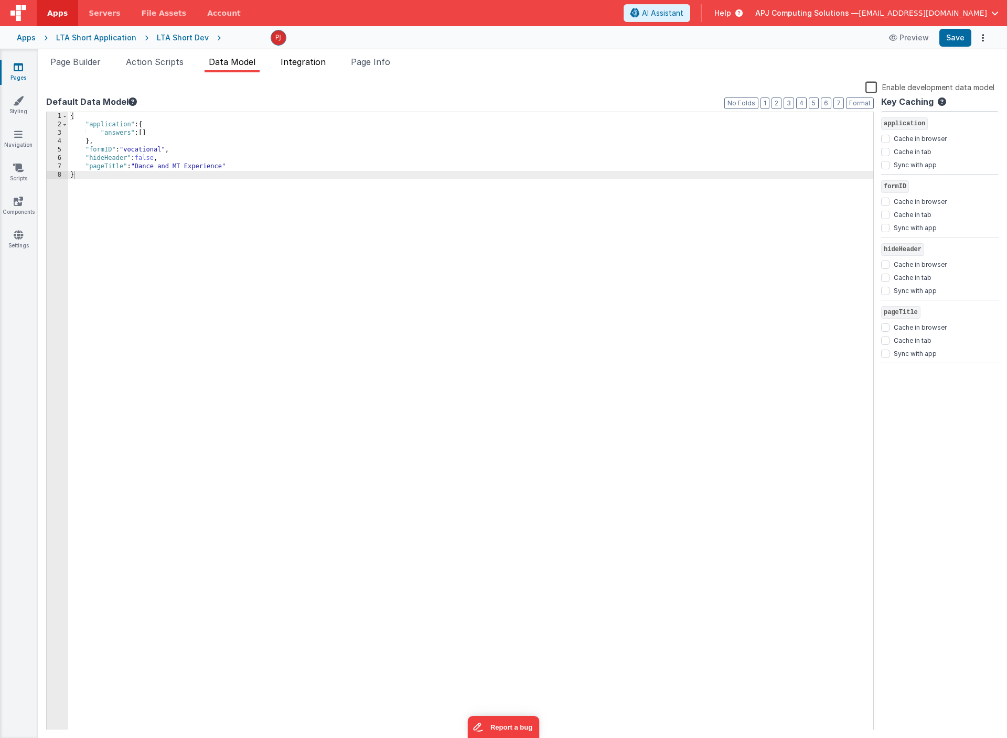
click at [301, 63] on span "Integration" at bounding box center [303, 62] width 45 height 10
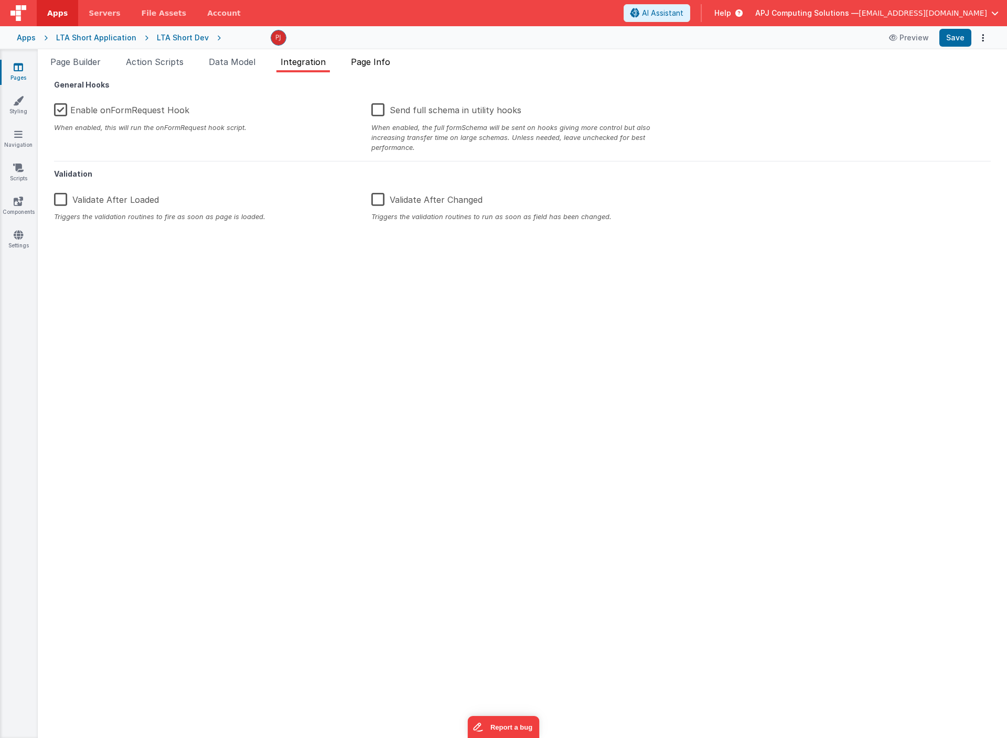
click at [376, 59] on span "Page Info" at bounding box center [370, 62] width 39 height 10
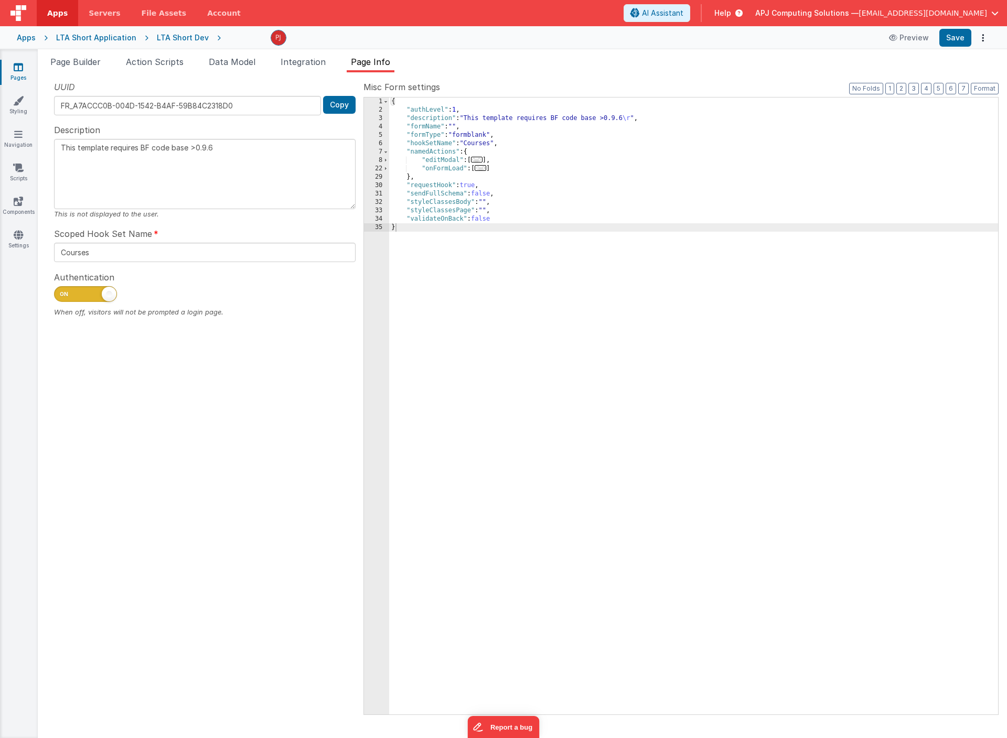
click at [135, 162] on textarea "This template requires BF code base >0.9.6" at bounding box center [205, 174] width 302 height 70
click at [194, 163] on textarea "This template requires BF code base >0.9.6" at bounding box center [205, 174] width 302 height 70
click at [189, 220] on div "UUID FR_A7ACCC0B-004D-1542-B4AF-59B84C2318D0 Copy Description This template req…" at bounding box center [204, 398] width 317 height 634
click at [556, 67] on ul "Page Builder Action Scripts Data Model Integration Page Info" at bounding box center [522, 64] width 969 height 17
click at [249, 37] on div "Preview Save" at bounding box center [605, 38] width 769 height 18
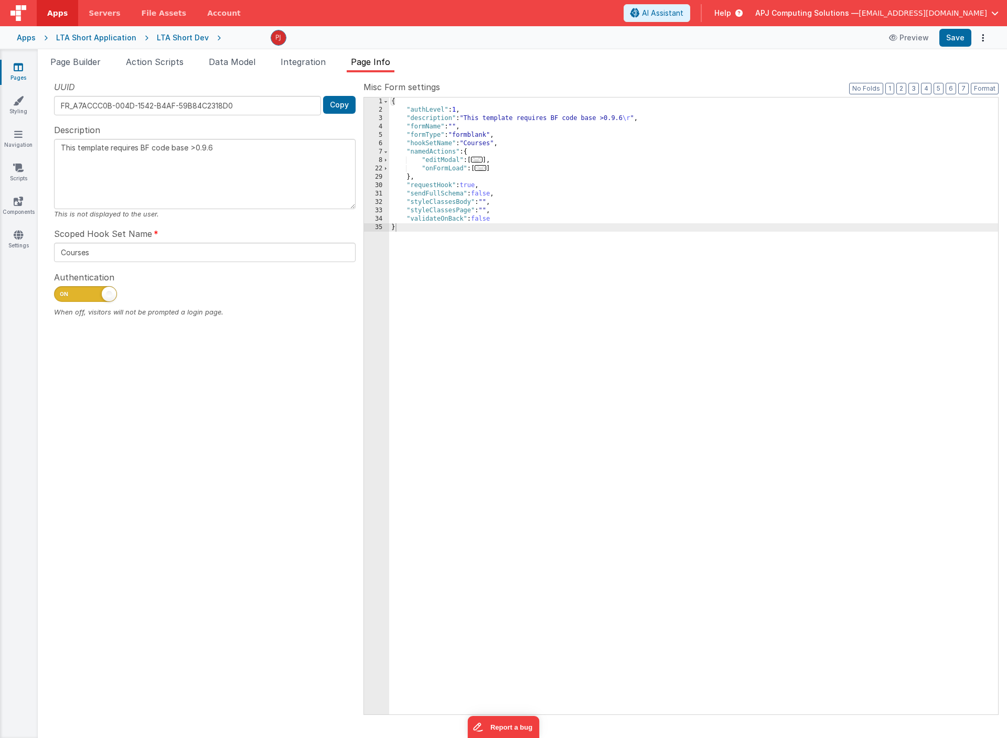
click at [249, 37] on div "Preview Save" at bounding box center [605, 38] width 769 height 18
click at [80, 60] on span "Page Builder" at bounding box center [75, 62] width 50 height 10
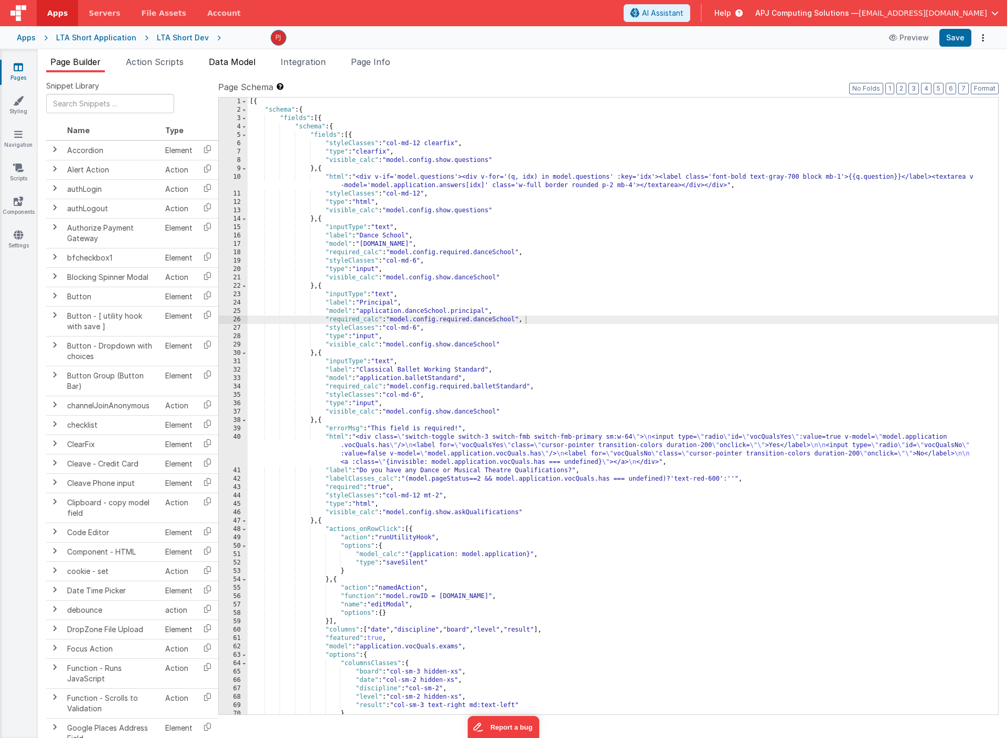
click at [243, 62] on span "Data Model" at bounding box center [232, 62] width 47 height 10
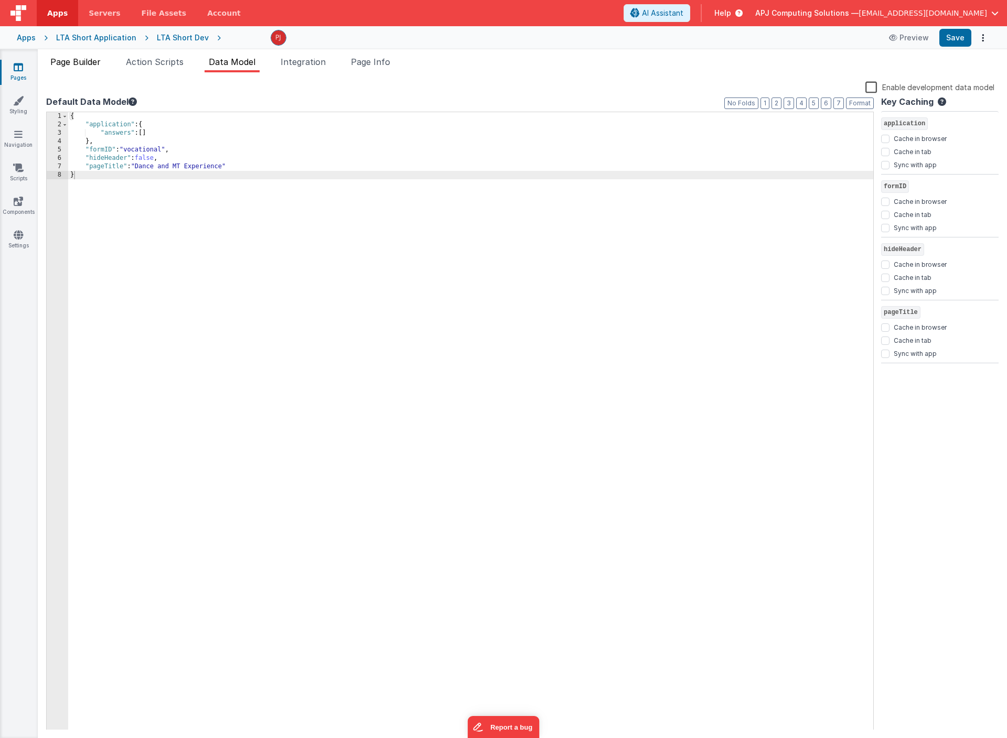
click at [72, 60] on span "Page Builder" at bounding box center [75, 62] width 50 height 10
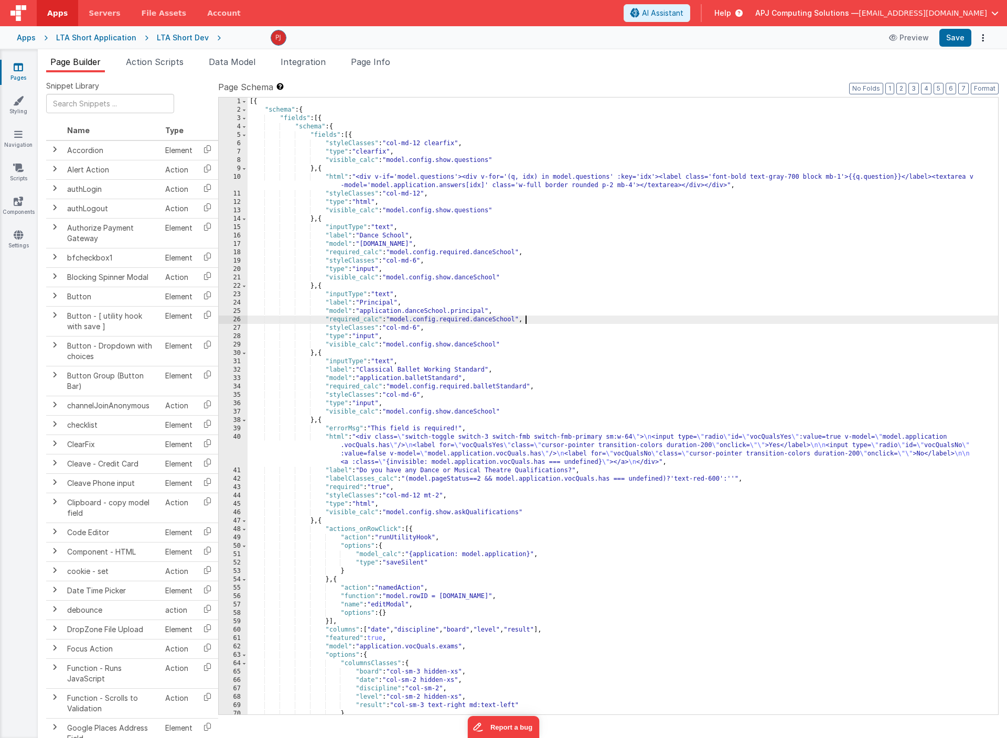
click at [541, 266] on div "[{ "schema" : { "fields" : [{ "schema" : { "fields" : [{ "styleClasses" : "col-…" at bounding box center [623, 415] width 750 height 634
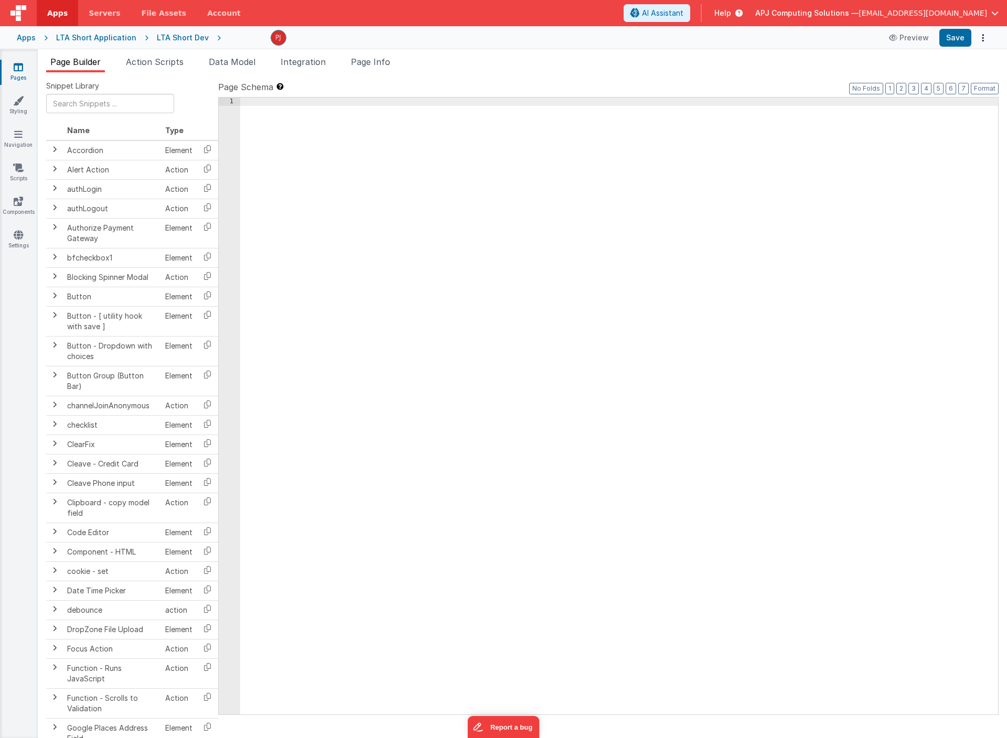
scroll to position [985, 0]
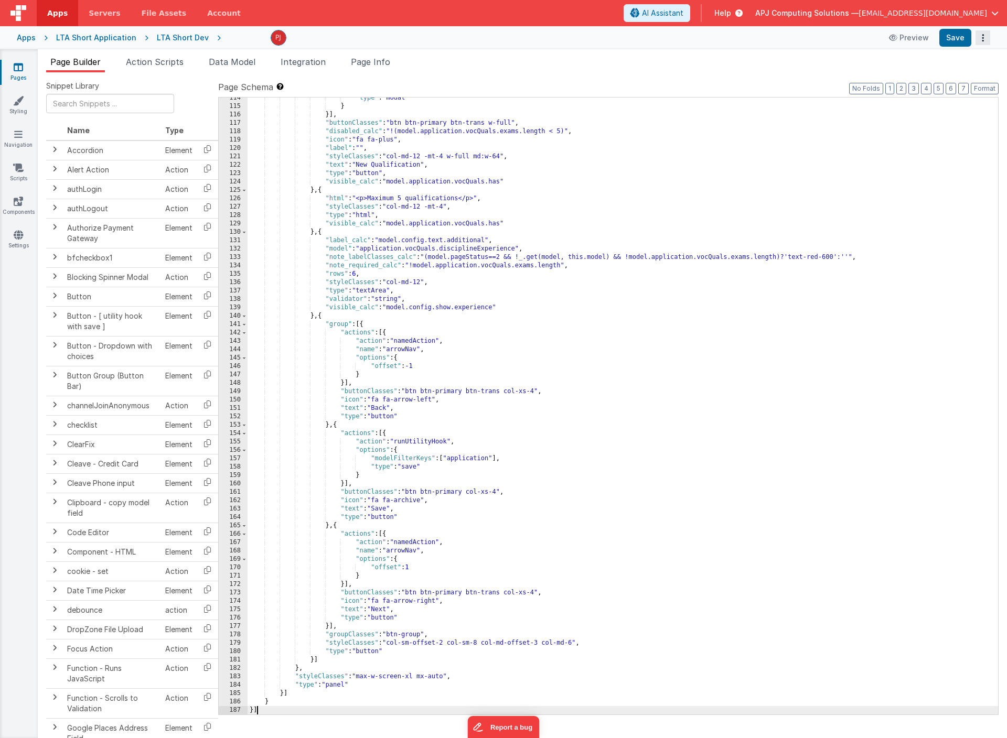
click at [983, 38] on icon "Options" at bounding box center [982, 38] width 15 height 1
click at [945, 77] on link "Rollback" at bounding box center [944, 79] width 92 height 20
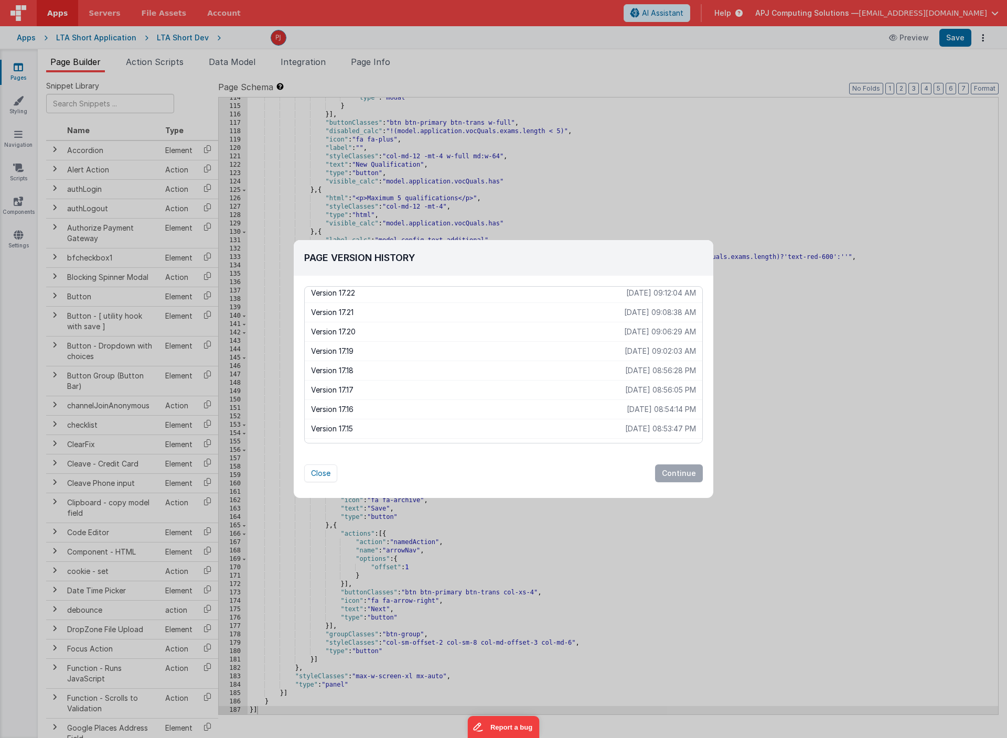
scroll to position [299, 0]
click at [341, 364] on p "Version 17.18" at bounding box center [468, 366] width 314 height 10
click at [678, 470] on button "Continue" at bounding box center [679, 474] width 48 height 18
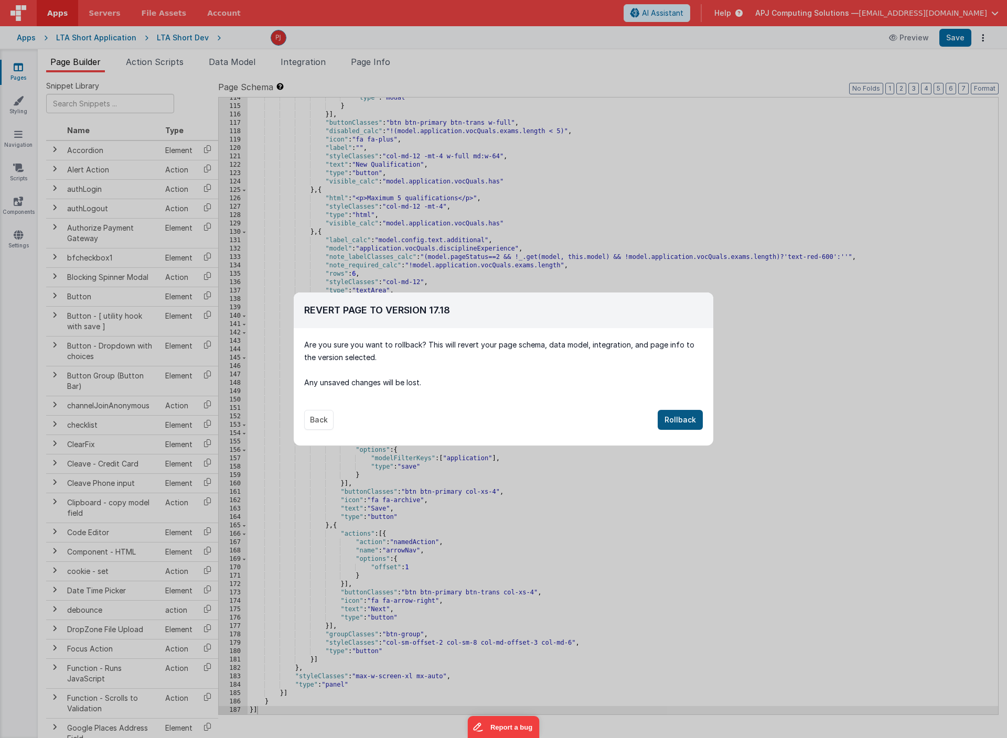
click at [680, 417] on button "Rollback" at bounding box center [680, 420] width 45 height 20
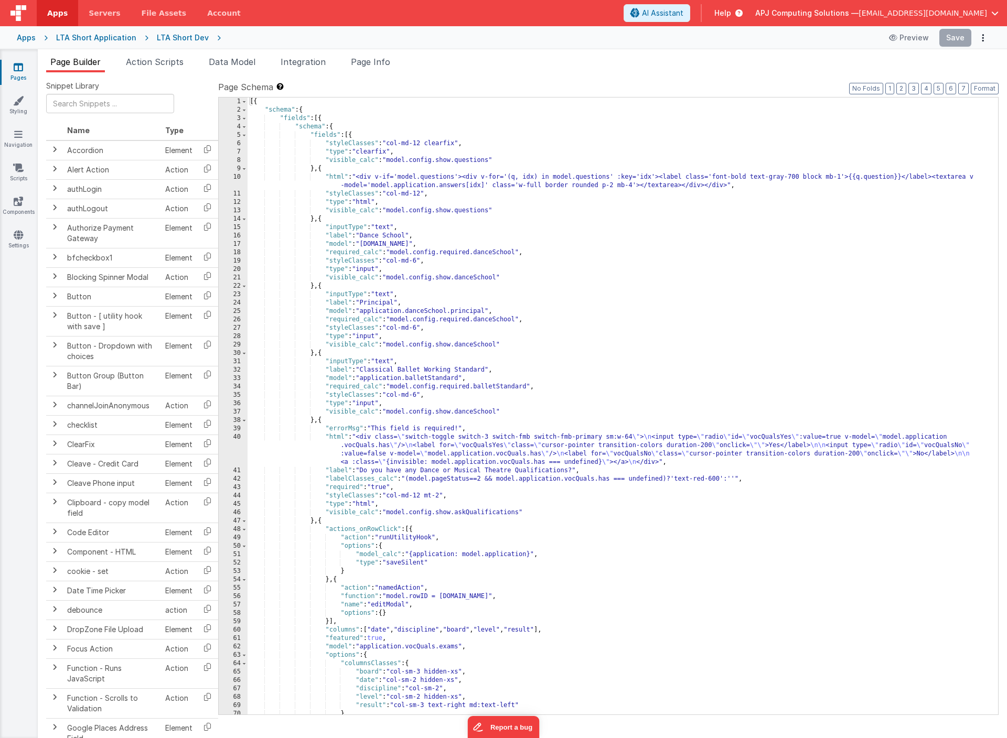
click at [466, 139] on div "[{ "schema" : { "fields" : [{ "schema" : { "fields" : [{ "styleClasses" : "col-…" at bounding box center [623, 415] width 750 height 634
click at [952, 37] on button "Save" at bounding box center [955, 38] width 32 height 18
click at [82, 59] on span "Page Builder" at bounding box center [75, 62] width 50 height 10
click at [984, 36] on button "Options" at bounding box center [982, 37] width 15 height 15
click at [563, 81] on button at bounding box center [503, 369] width 1007 height 738
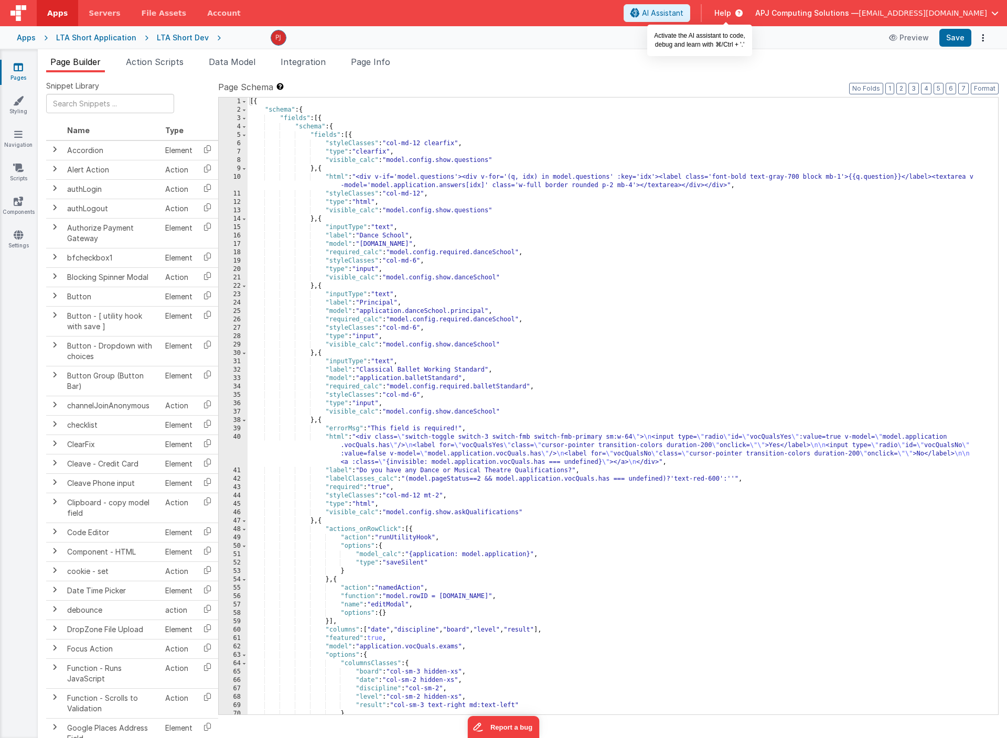
click at [683, 14] on span "AI Assistant" at bounding box center [662, 13] width 41 height 10
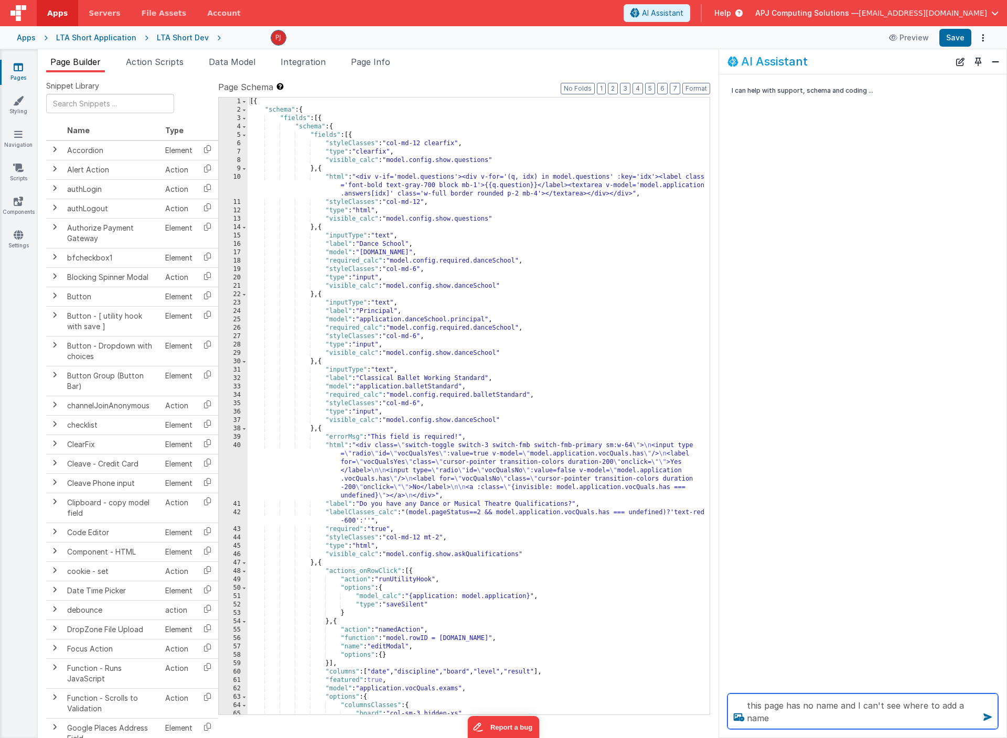
type textarea "this page has no name and I can't see where to add a name"
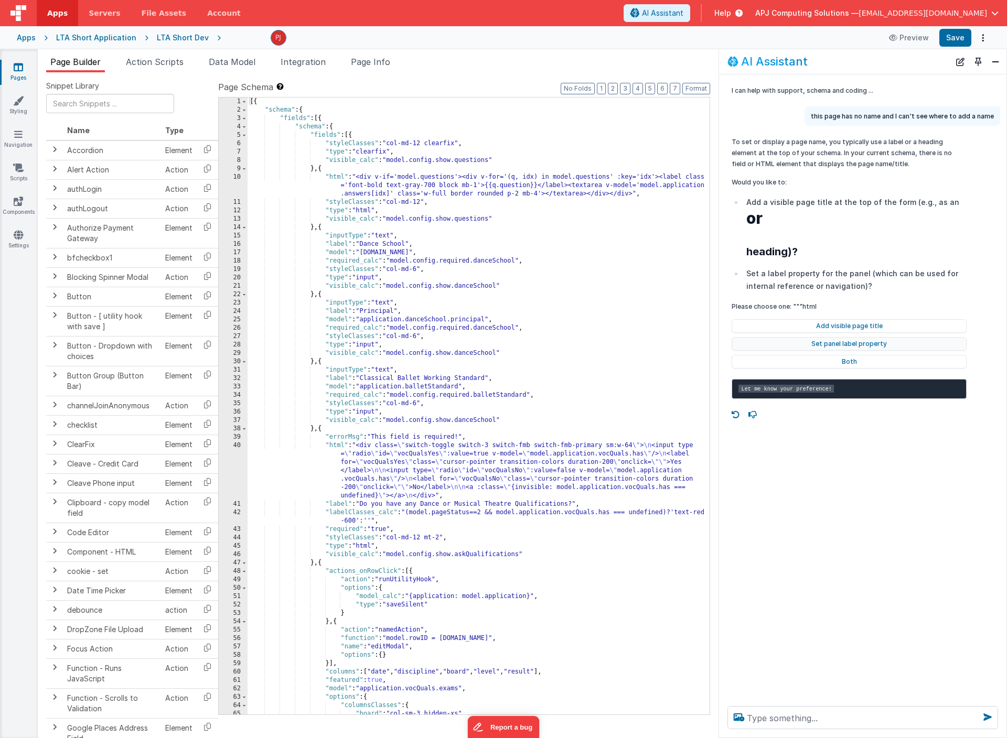
click at [845, 342] on button "Set panel label property" at bounding box center [849, 344] width 235 height 14
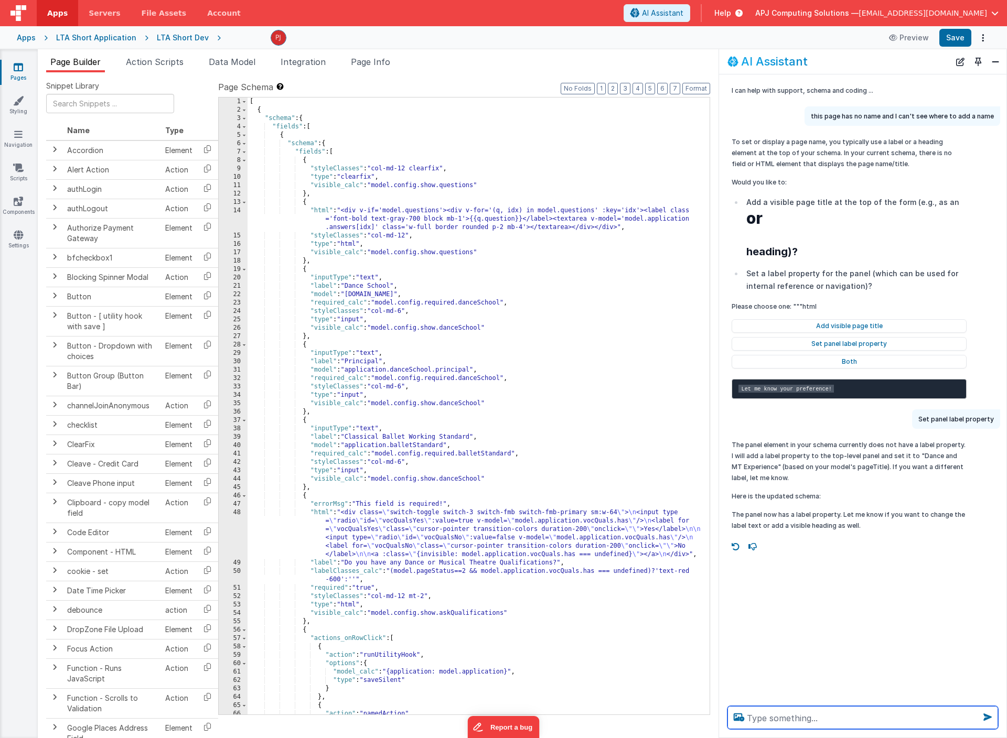
click at [775, 720] on textarea at bounding box center [862, 717] width 271 height 23
click at [784, 721] on textarea at bounding box center [862, 717] width 271 height 23
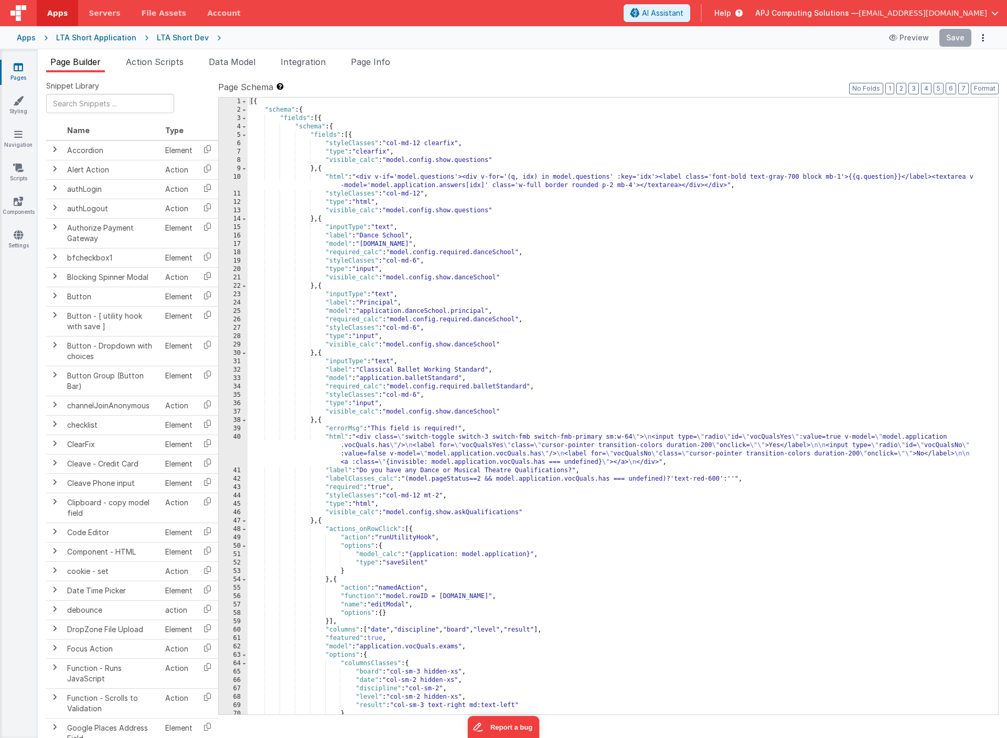
scroll to position [1, 0]
click at [683, 15] on span "AI Assistant" at bounding box center [662, 13] width 41 height 10
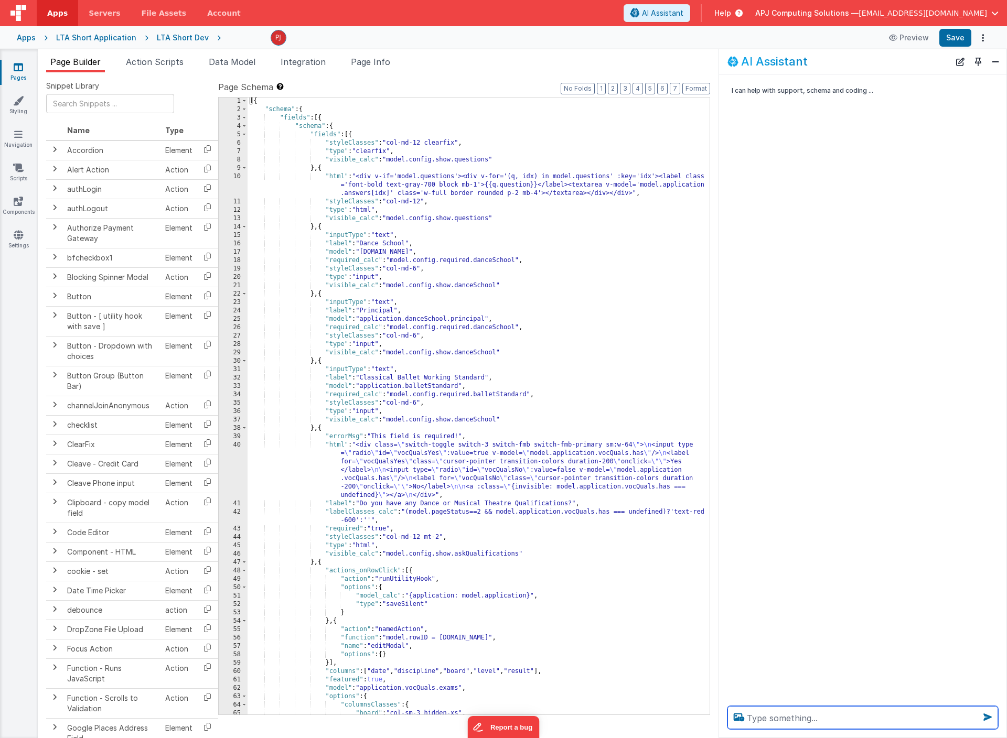
click at [780, 714] on textarea at bounding box center [862, 717] width 271 height 23
type textarea "this page has no name so does not show in the page list how do I fix it"
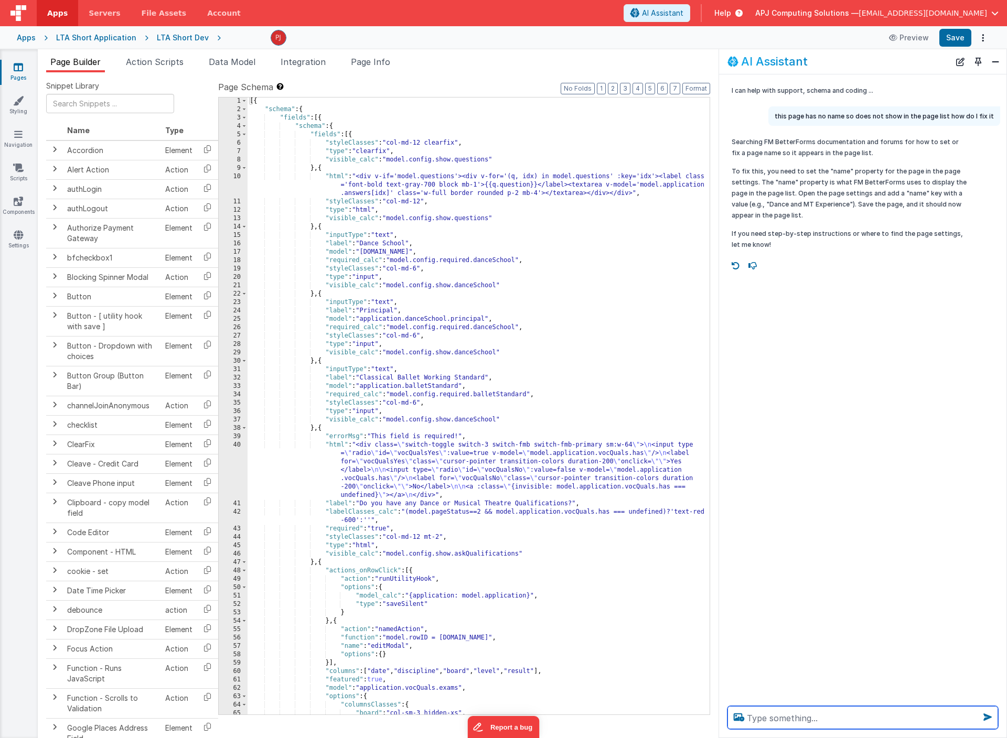
click at [778, 717] on textarea at bounding box center [862, 717] width 271 height 23
drag, startPoint x: 749, startPoint y: 233, endPoint x: 950, endPoint y: 237, distance: 200.9
click at [950, 237] on p "If you need step-by-step instructions or where to find the page settings, let m…" at bounding box center [849, 239] width 235 height 22
copy p "need step-by-step instructions or where to find the page settings"
click at [771, 721] on textarea at bounding box center [862, 717] width 271 height 23
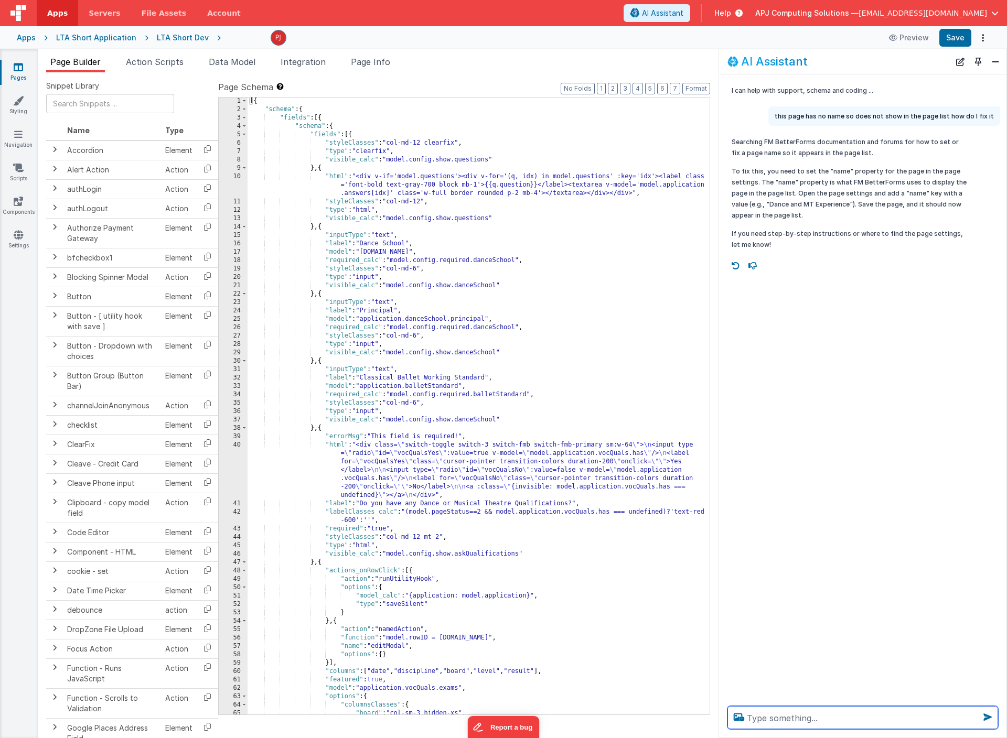
type textarea "1"
paste textarea "need step-by-step instructions or where to find the page settings"
type textarea "I need step-by-step instructions or where to find the page settings"
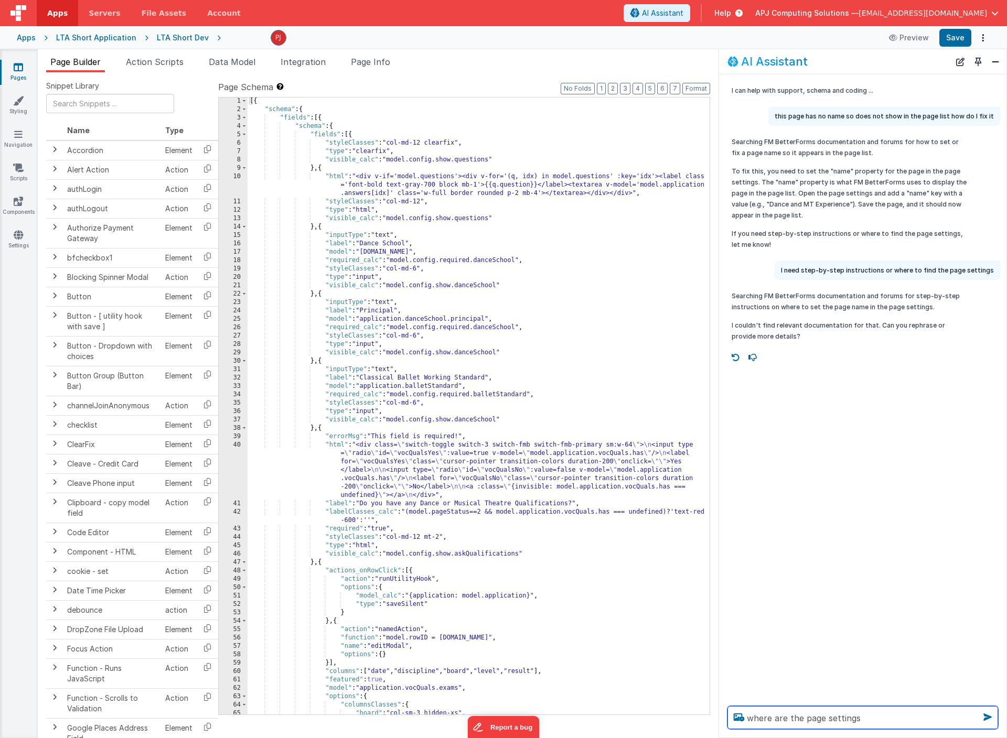
type textarea "where are the page settings"
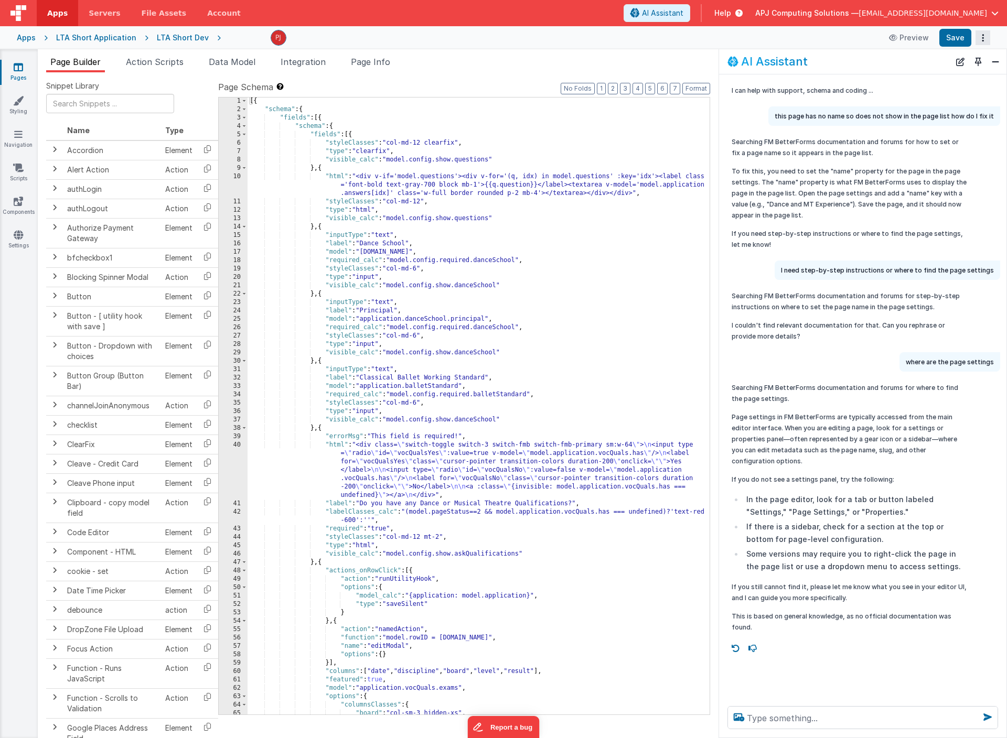
click at [980, 37] on button "Options" at bounding box center [982, 37] width 15 height 15
click at [982, 34] on button at bounding box center [503, 369] width 1007 height 738
click at [982, 38] on icon "Options" at bounding box center [982, 38] width 15 height 1
click at [532, 114] on button at bounding box center [503, 369] width 1007 height 738
click at [271, 38] on img at bounding box center [278, 37] width 15 height 15
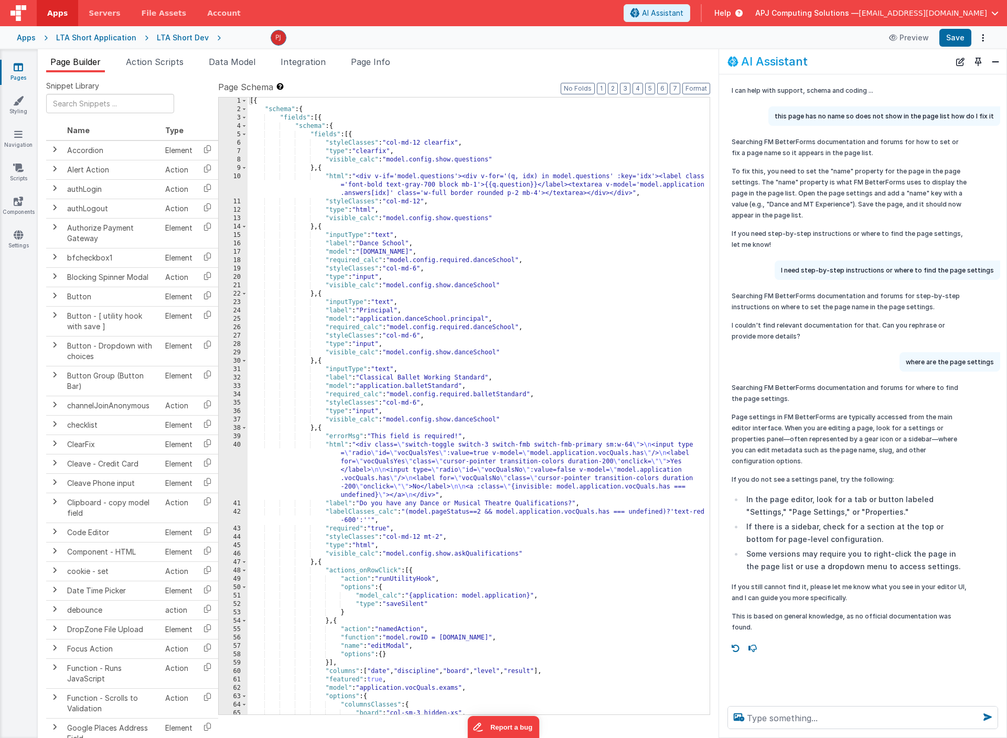
click at [221, 34] on div "Preview Save" at bounding box center [605, 38] width 769 height 18
click at [210, 37] on icon at bounding box center [215, 38] width 12 height 10
click at [176, 41] on div "LTA Short Dev" at bounding box center [183, 38] width 52 height 10
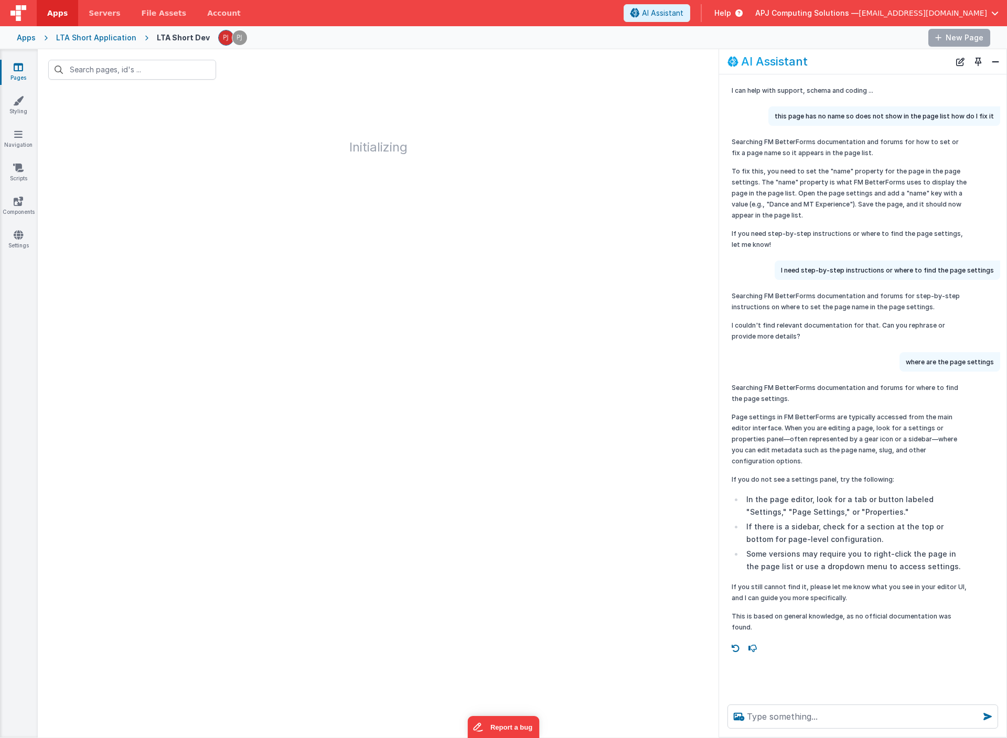
click at [176, 41] on div "LTA Short Dev" at bounding box center [183, 38] width 53 height 10
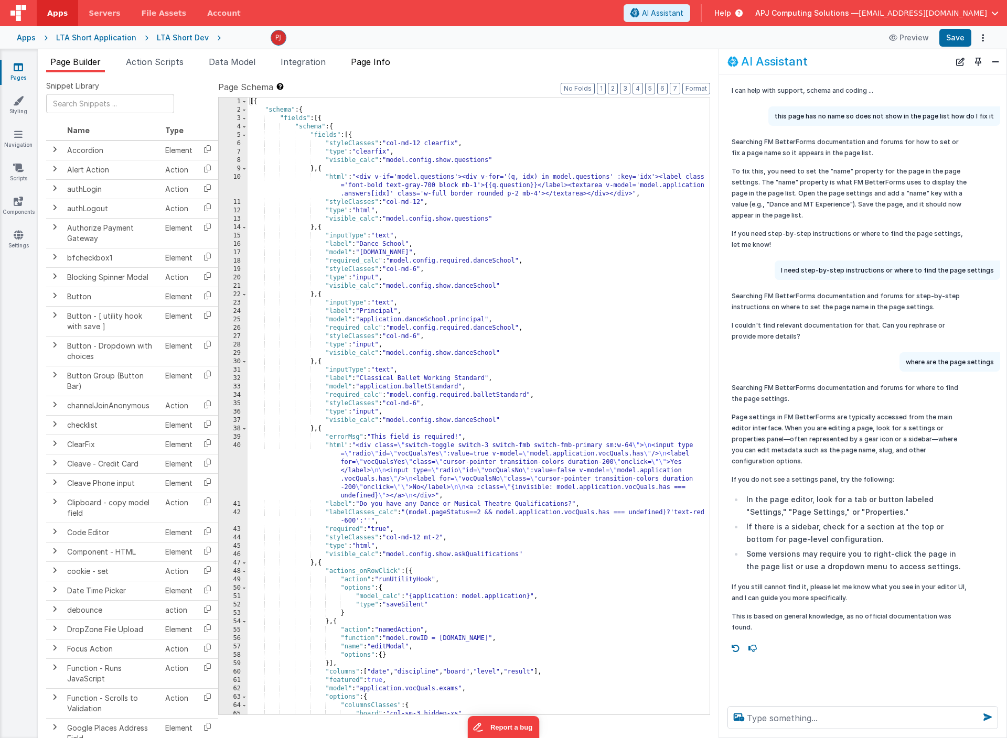
click at [370, 60] on span "Page Info" at bounding box center [370, 62] width 39 height 10
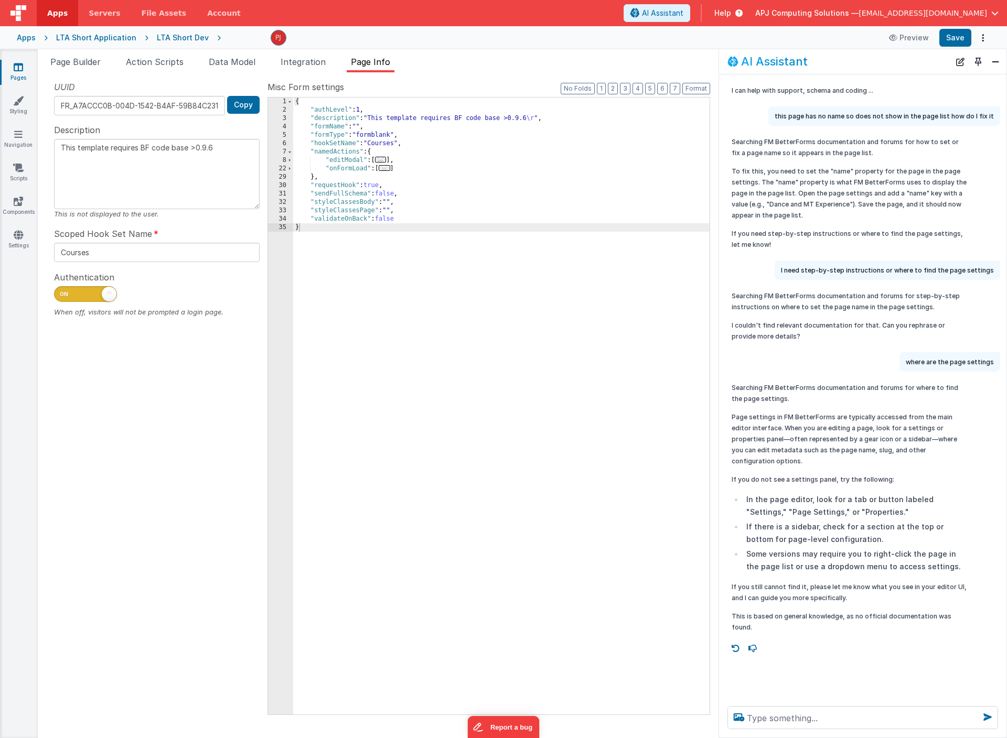
click at [221, 37] on div "Preview Save" at bounding box center [605, 38] width 769 height 18
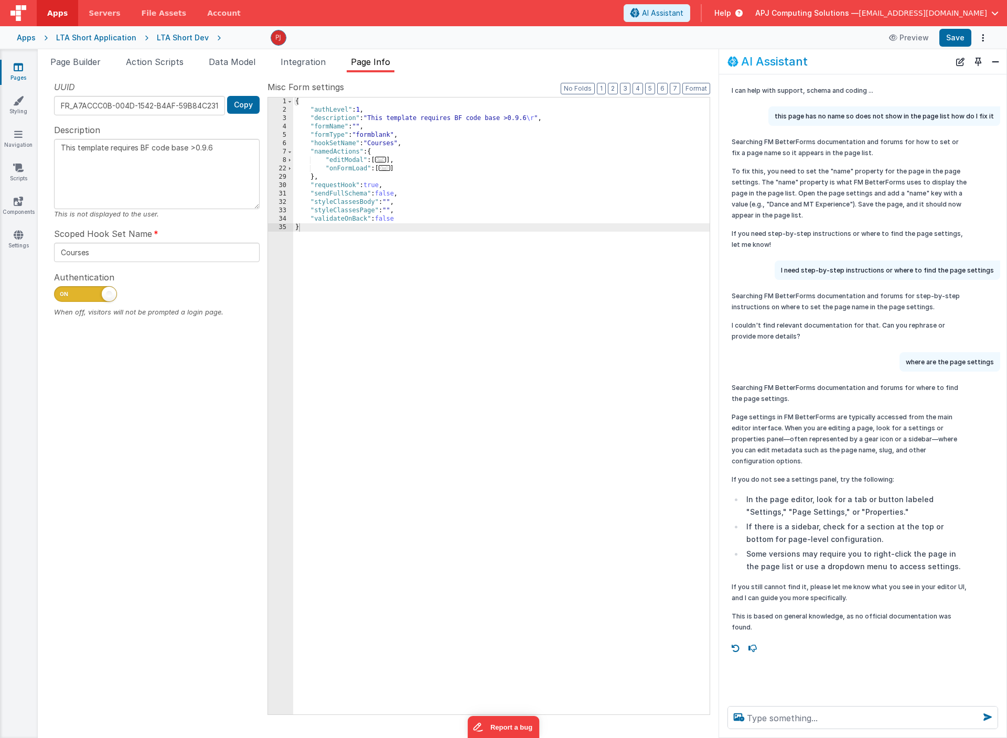
click at [221, 37] on div "Preview Save" at bounding box center [605, 38] width 769 height 18
click at [224, 38] on div "Preview Save" at bounding box center [605, 38] width 769 height 18
click at [228, 38] on div "Preview Save" at bounding box center [605, 38] width 769 height 18
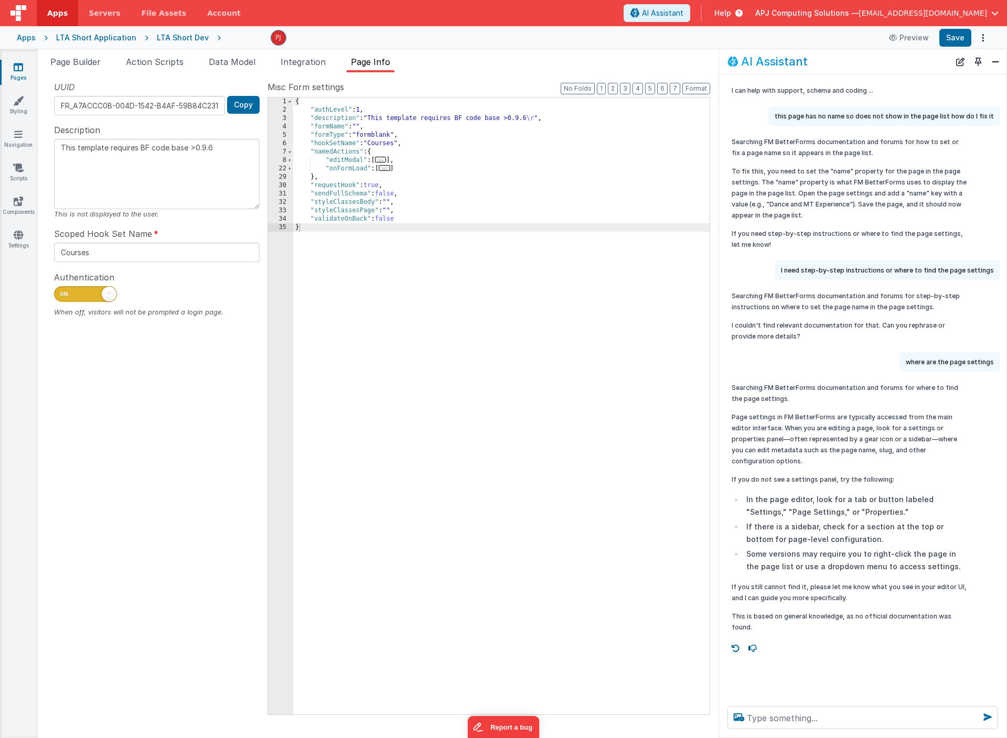
click at [239, 38] on div "Preview Save" at bounding box center [605, 38] width 769 height 18
click at [252, 38] on div "Preview Save" at bounding box center [605, 38] width 769 height 18
click at [246, 36] on div "Preview Save" at bounding box center [605, 38] width 769 height 18
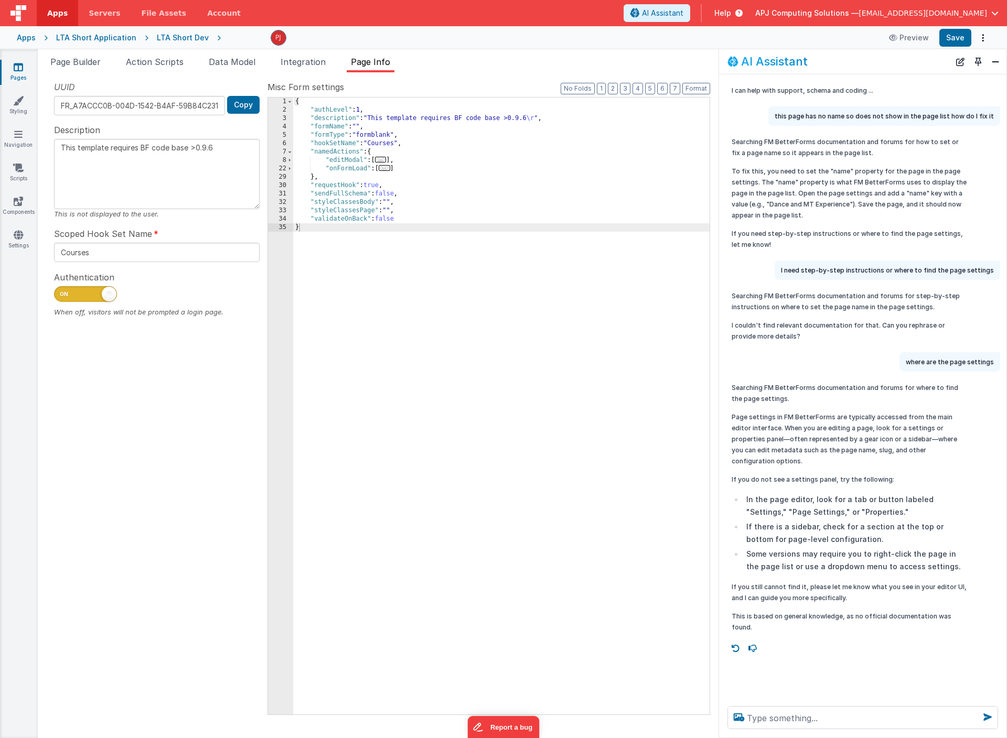
click at [246, 36] on div "Preview Save" at bounding box center [605, 38] width 769 height 18
click at [224, 34] on div "Preview Save" at bounding box center [605, 38] width 769 height 18
click at [210, 37] on icon at bounding box center [215, 38] width 12 height 10
click at [221, 37] on div "Preview Save" at bounding box center [605, 38] width 769 height 18
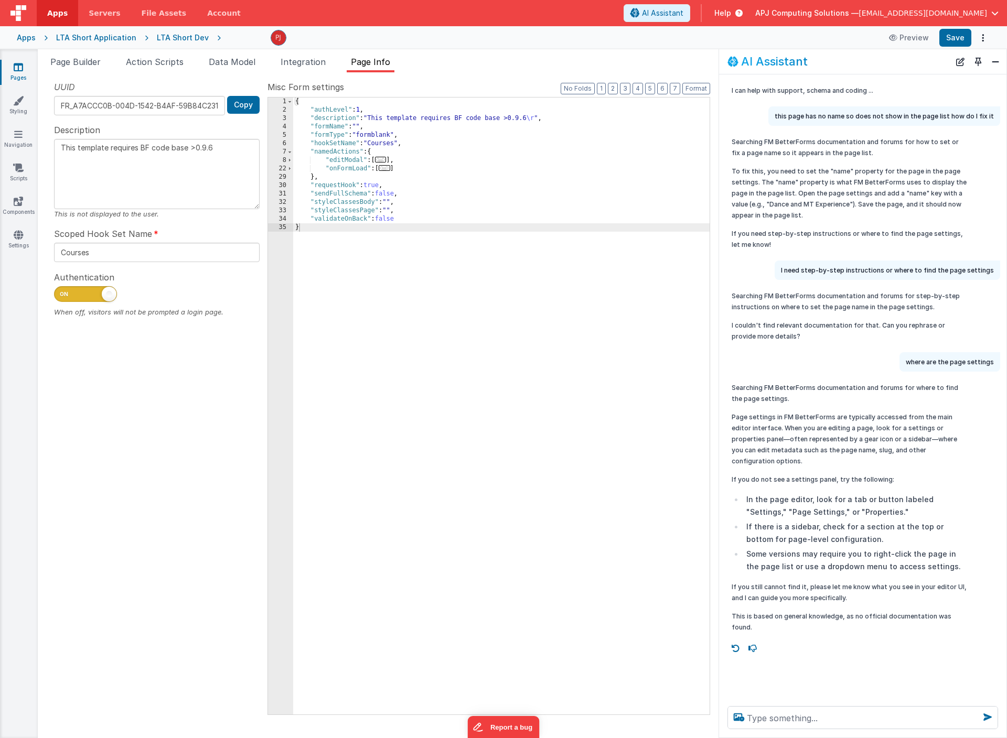
click at [221, 37] on div "Preview Save" at bounding box center [605, 38] width 769 height 18
click at [221, 38] on div "Preview Save" at bounding box center [605, 38] width 769 height 18
click at [775, 720] on textarea at bounding box center [862, 717] width 271 height 23
type textarea "how do I use a console command to set an element by id"
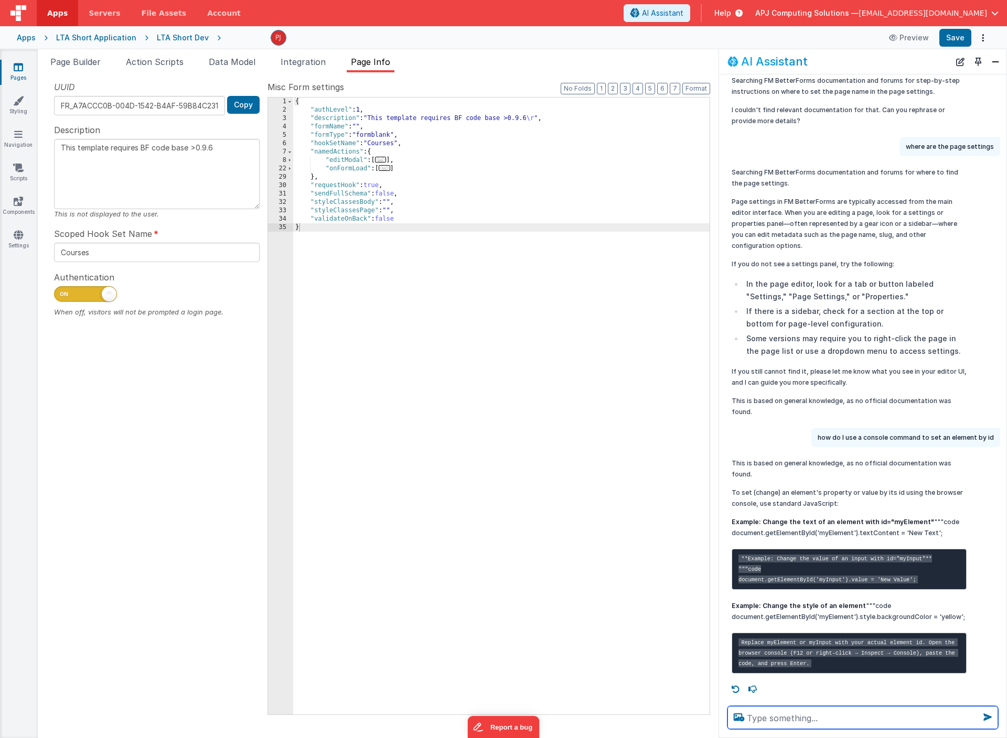
scroll to position [246, 0]
click at [777, 718] on textarea at bounding box center [862, 717] width 271 height 23
type textarea "I want to change the value"
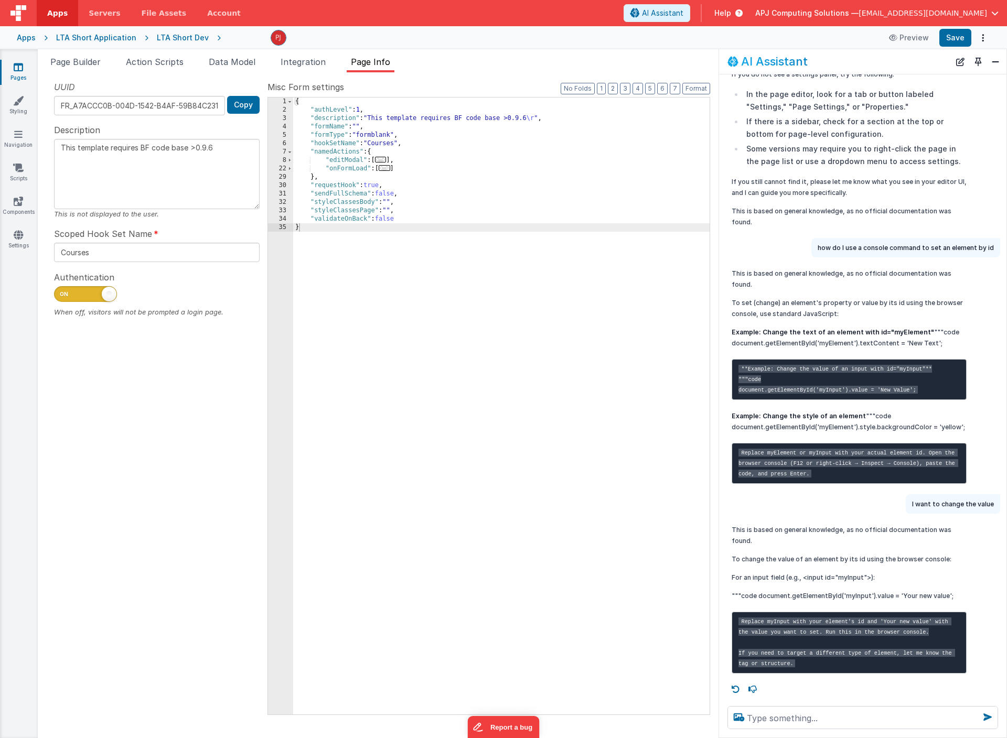
scroll to position [457, 0]
drag, startPoint x: 758, startPoint y: 575, endPoint x: 952, endPoint y: 575, distance: 194.0
click at [952, 591] on p """"code document.getElementById('myInput').value = 'Your new value';" at bounding box center [849, 596] width 235 height 11
copy p "document.getElementById('myInput').value = 'Your new value';"
click at [75, 61] on span "Page Builder" at bounding box center [75, 62] width 50 height 10
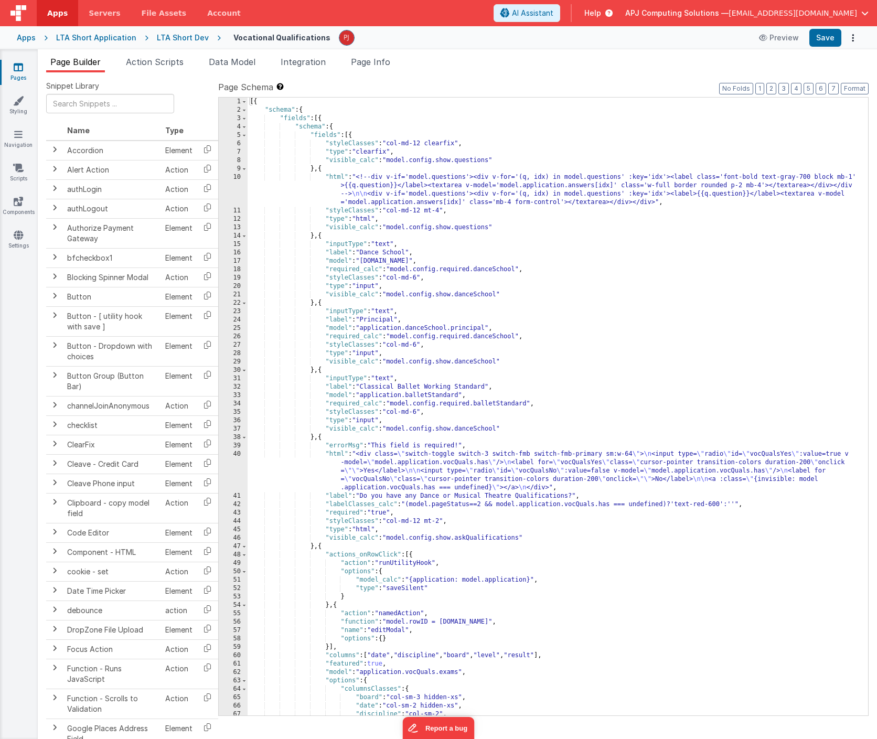
click at [357, 177] on div "[{ "schema" : { "fields" : [{ "schema" : { "fields" : [{ "styleClasses" : "col-…" at bounding box center [558, 415] width 620 height 635
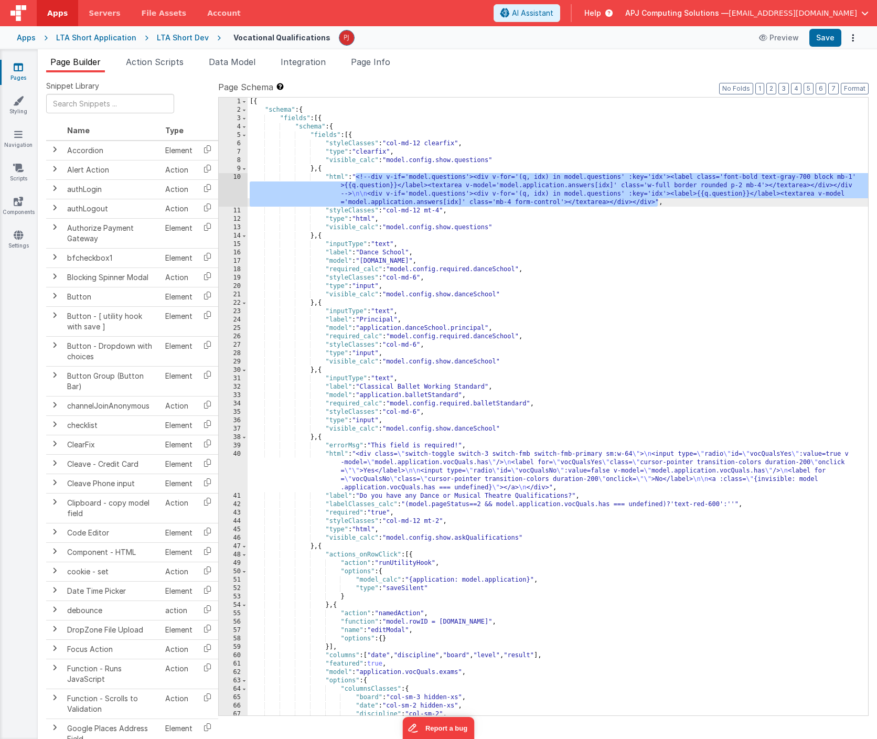
drag, startPoint x: 355, startPoint y: 175, endPoint x: 656, endPoint y: 201, distance: 302.2
click at [656, 201] on div "[{ "schema" : { "fields" : [{ "schema" : { "fields" : [{ "styleClasses" : "col-…" at bounding box center [558, 415] width 620 height 635
click at [477, 71] on ul "Page Builder Action Scripts Data Model Integration Page Info" at bounding box center [457, 64] width 839 height 17
click at [487, 70] on ul "Page Builder Action Scripts Data Model Integration Page Info" at bounding box center [457, 64] width 839 height 17
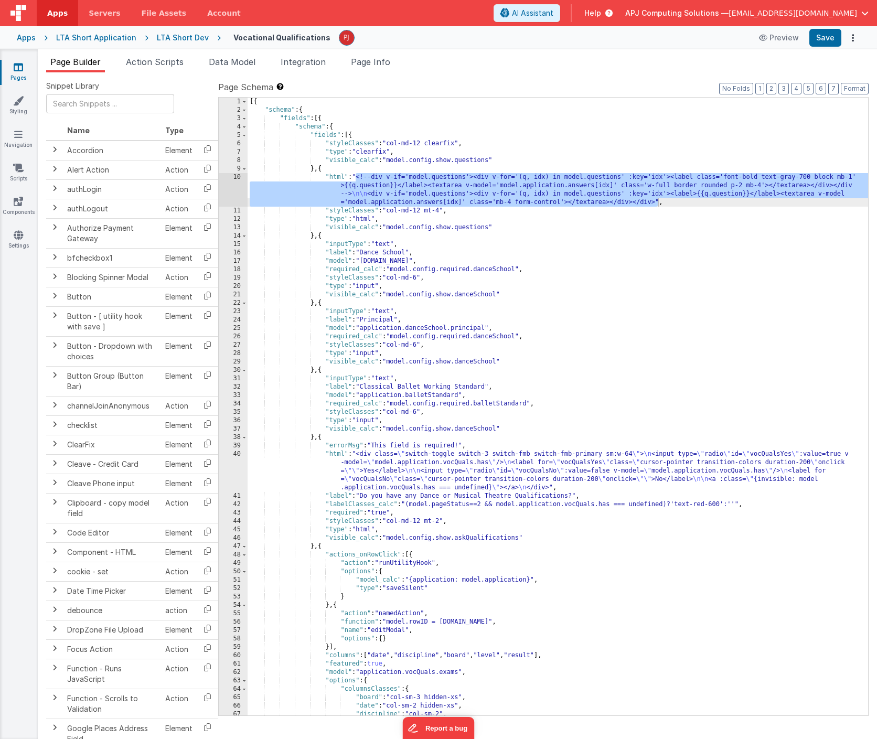
click at [175, 37] on div "LTA Short Dev" at bounding box center [183, 38] width 52 height 10
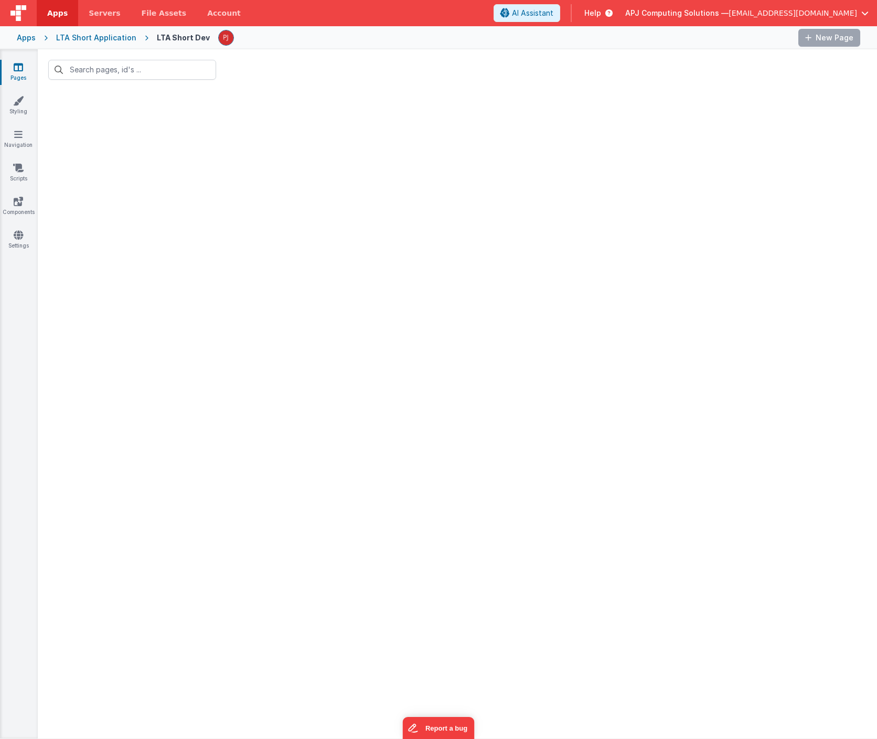
click at [175, 37] on div "LTA Short Dev" at bounding box center [183, 38] width 53 height 10
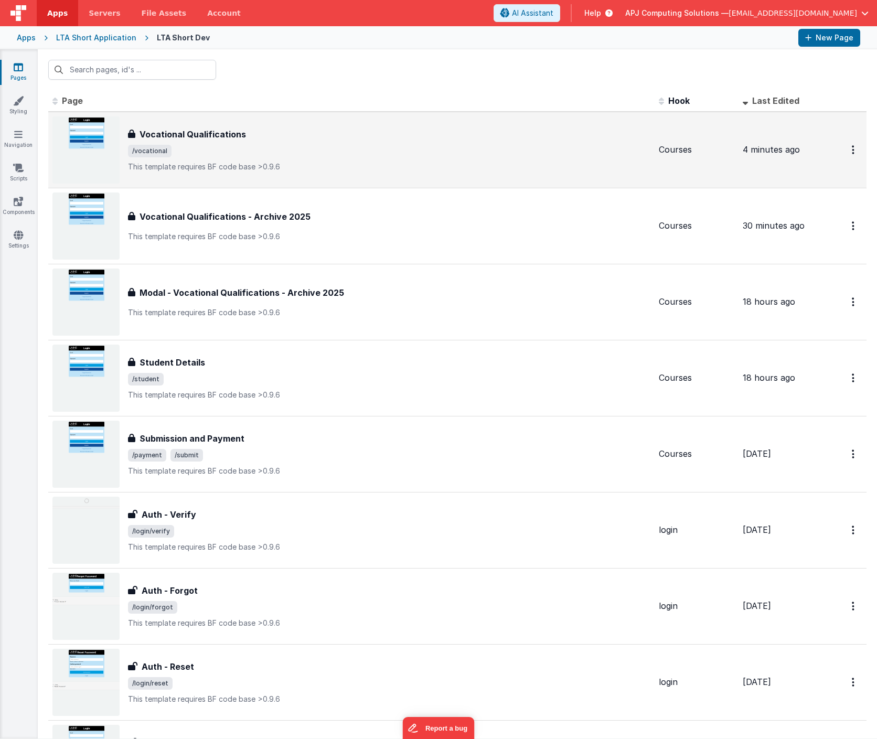
click at [156, 133] on h3 "Vocational Qualifications" at bounding box center [193, 134] width 106 height 13
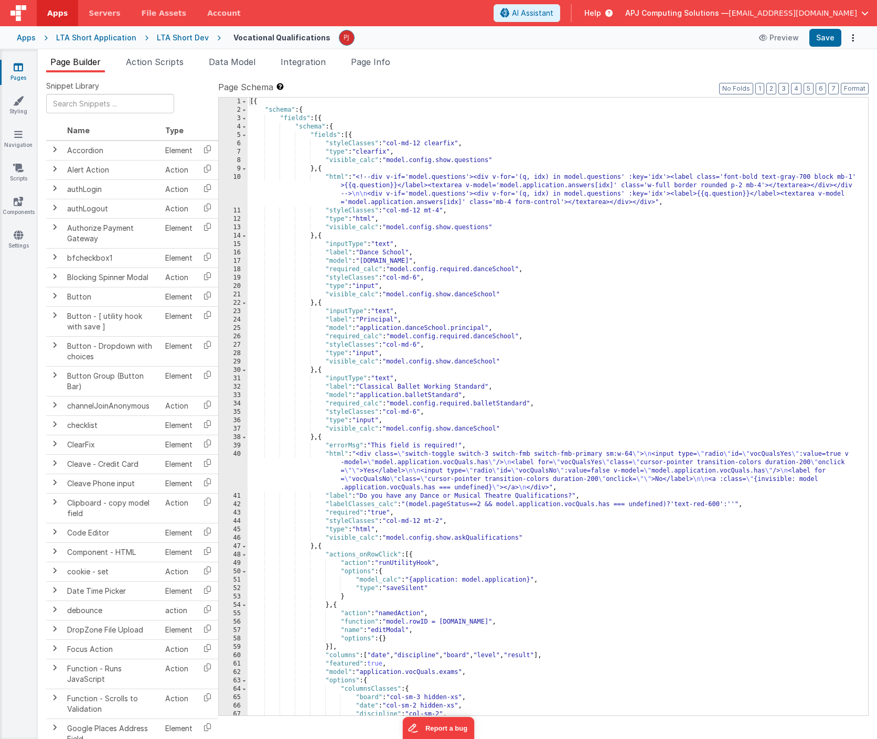
click at [234, 187] on div "10" at bounding box center [233, 190] width 29 height 34
click at [353, 180] on div "[{ "schema" : { "fields" : [{ "schema" : { "fields" : [{ "styleClasses" : "col-…" at bounding box center [558, 415] width 620 height 635
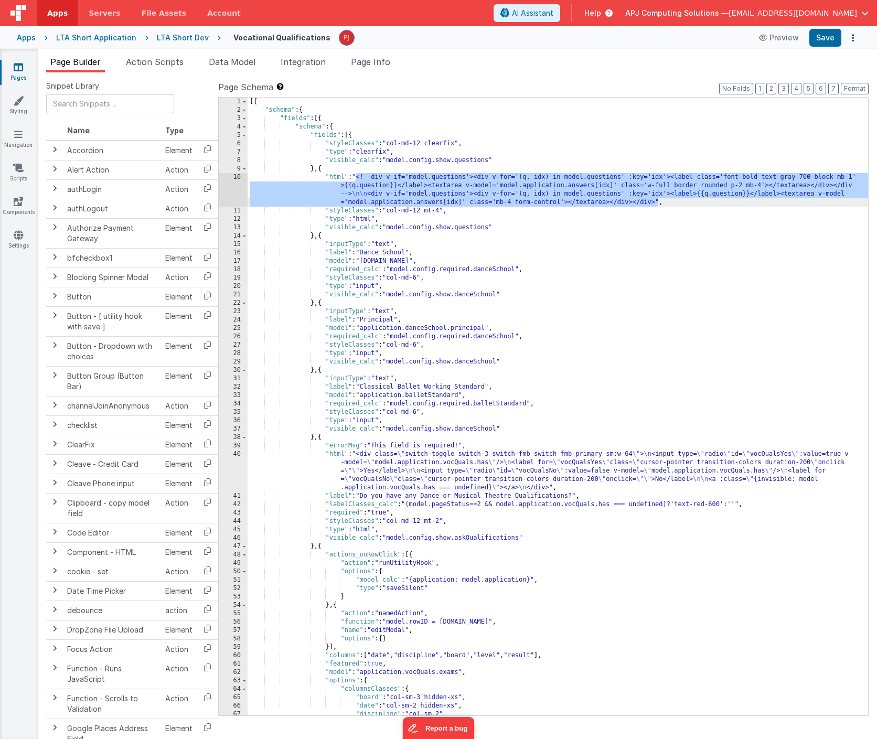
drag, startPoint x: 355, startPoint y: 175, endPoint x: 657, endPoint y: 201, distance: 302.7
click at [657, 201] on div "[{ "schema" : { "fields" : [{ "schema" : { "fields" : [{ "styleClasses" : "col-…" at bounding box center [558, 415] width 620 height 635
click at [625, 261] on div "[{ "schema" : { "fields" : [{ "schema" : { "fields" : [{ "styleClasses" : "col-…" at bounding box center [558, 415] width 620 height 635
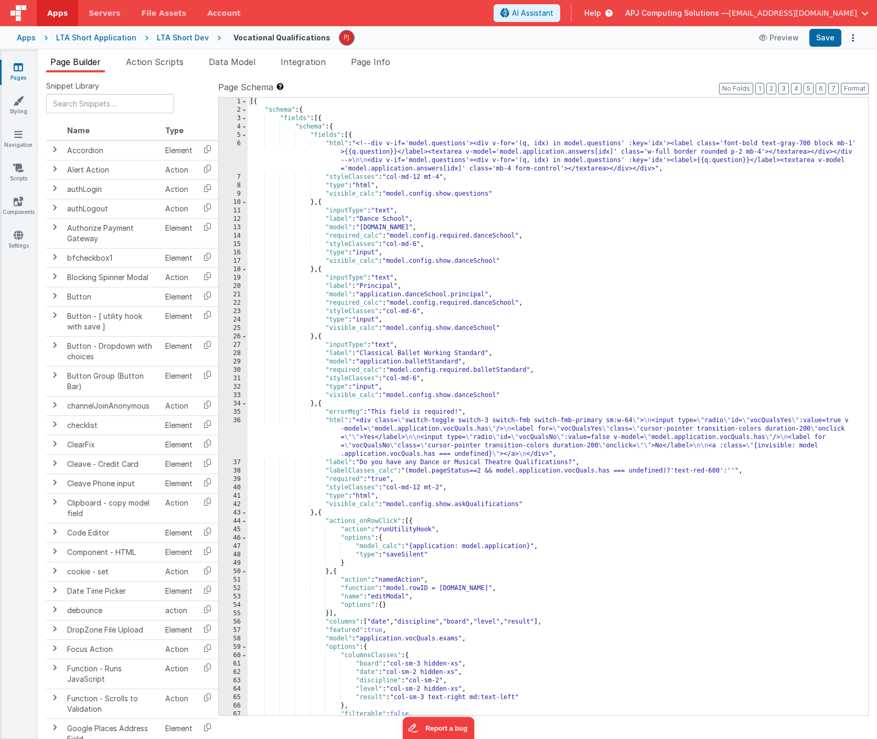
click at [471, 67] on ul "Page Builder Action Scripts Data Model Integration Page Info" at bounding box center [457, 64] width 839 height 17
